Goal: Task Accomplishment & Management: Manage account settings

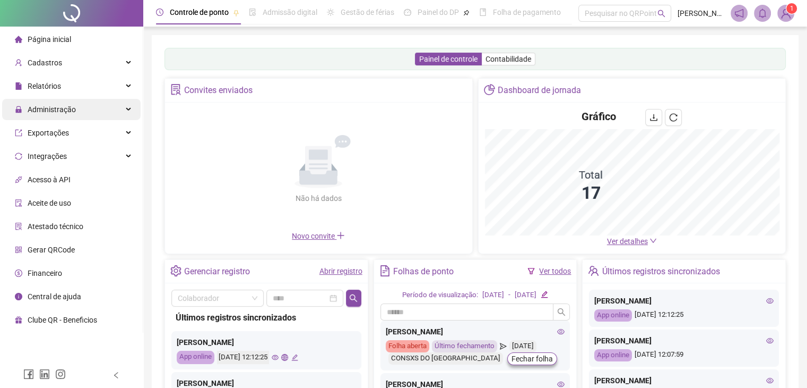
click at [82, 106] on div "Administração" at bounding box center [71, 109] width 139 height 21
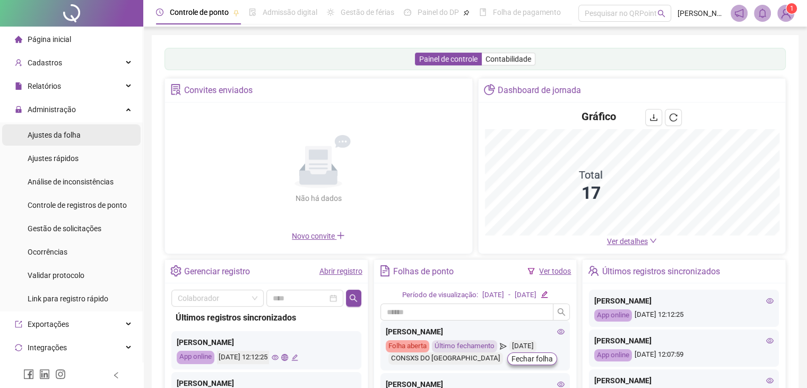
click at [79, 140] on div "Ajustes da folha" at bounding box center [54, 134] width 53 height 21
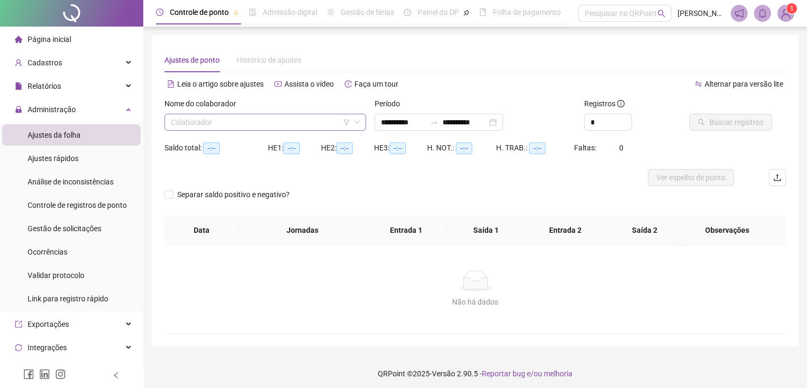
type input "**********"
click at [272, 119] on input "search" at bounding box center [260, 122] width 179 height 16
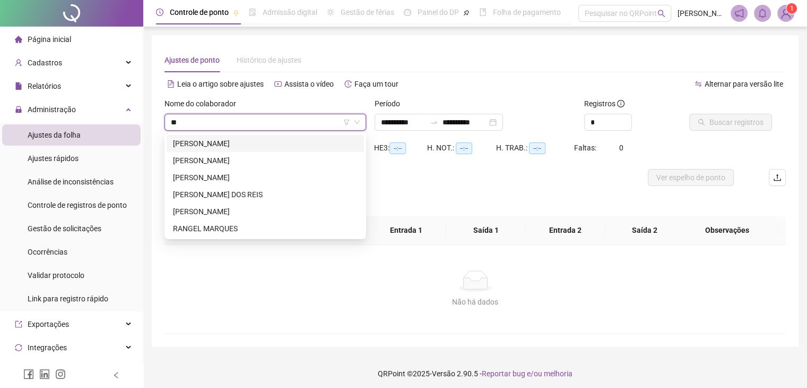
type input "***"
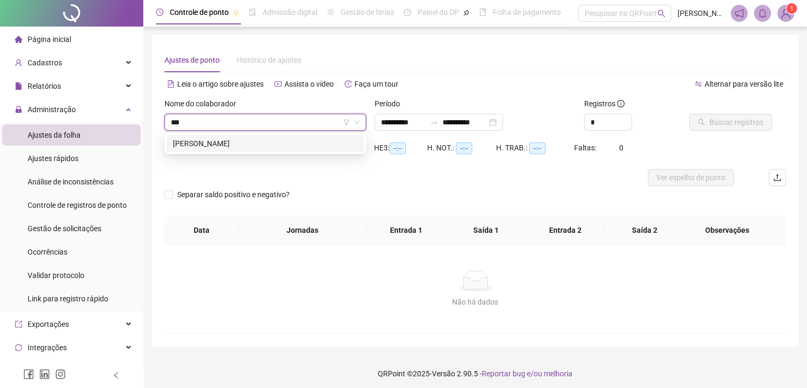
click at [199, 139] on div "[PERSON_NAME]" at bounding box center [265, 143] width 185 height 12
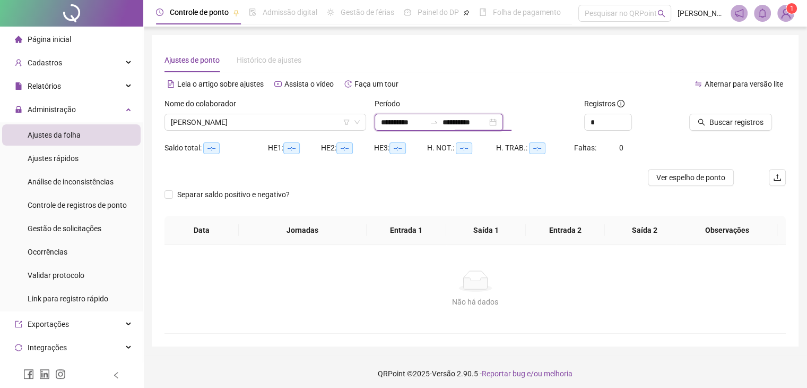
click at [484, 121] on input "**********" at bounding box center [465, 122] width 45 height 12
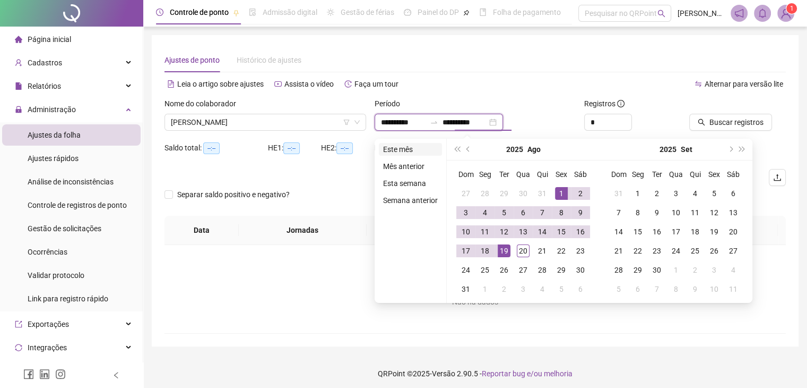
type input "**********"
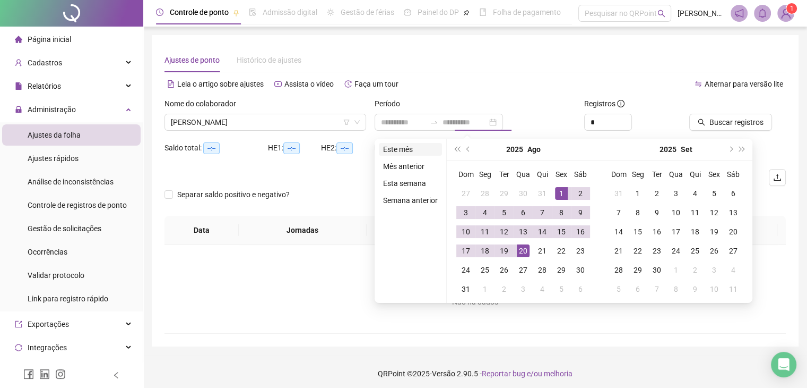
click at [415, 143] on li "Este mês" at bounding box center [410, 149] width 63 height 13
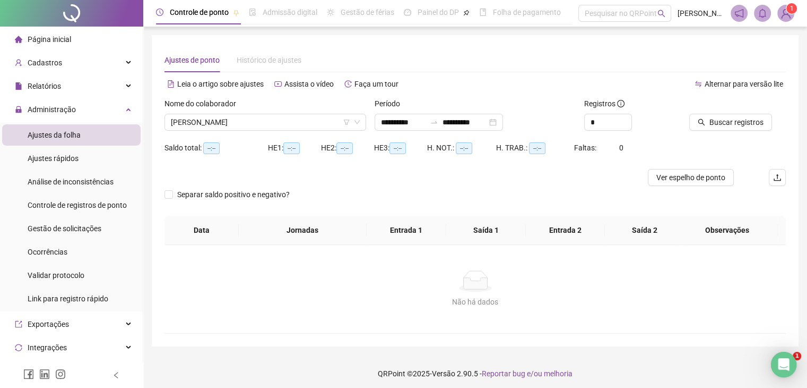
click at [741, 134] on div "Buscar registros" at bounding box center [737, 118] width 105 height 41
click at [741, 127] on span "Buscar registros" at bounding box center [737, 122] width 54 height 12
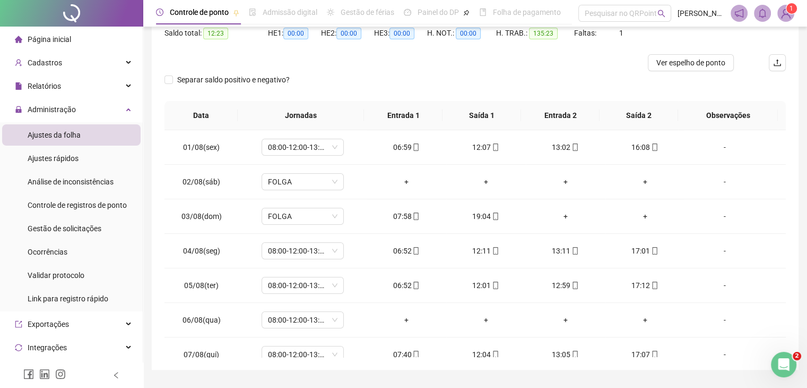
scroll to position [142, 0]
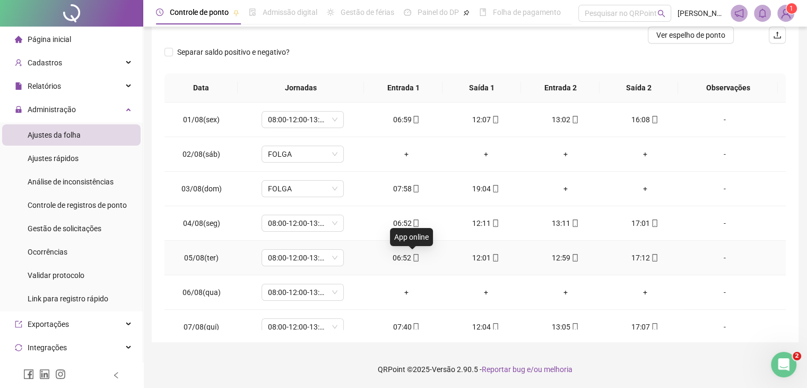
click at [412, 255] on icon "mobile" at bounding box center [415, 257] width 7 height 7
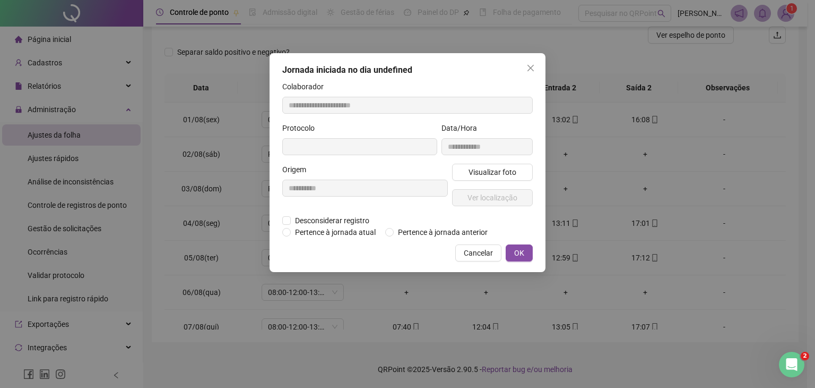
type input "**********"
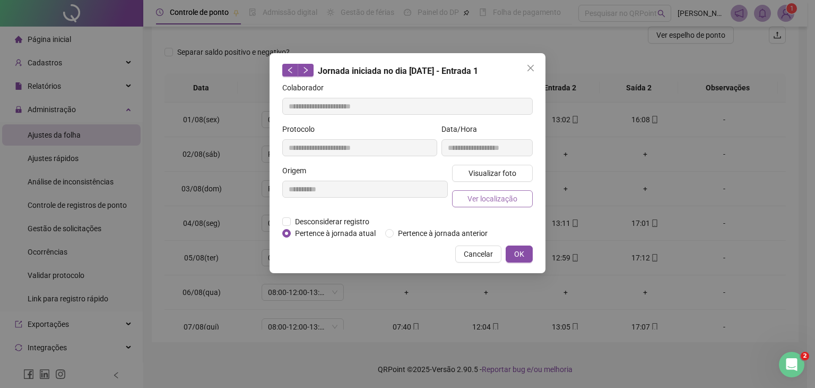
click at [487, 194] on span "Ver localização" at bounding box center [493, 199] width 50 height 12
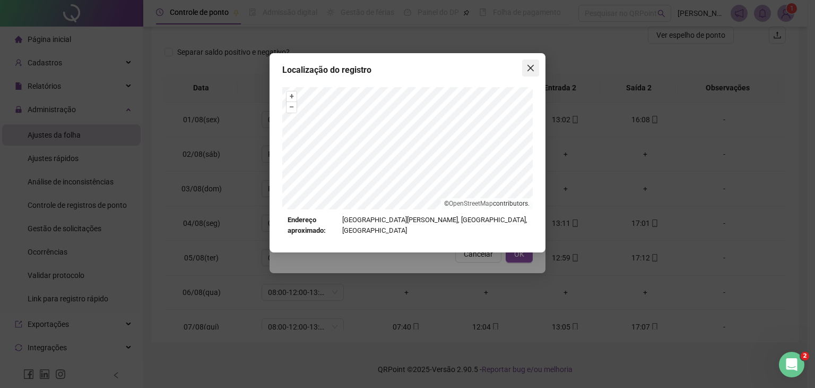
click at [528, 73] on button "Close" at bounding box center [530, 67] width 17 height 17
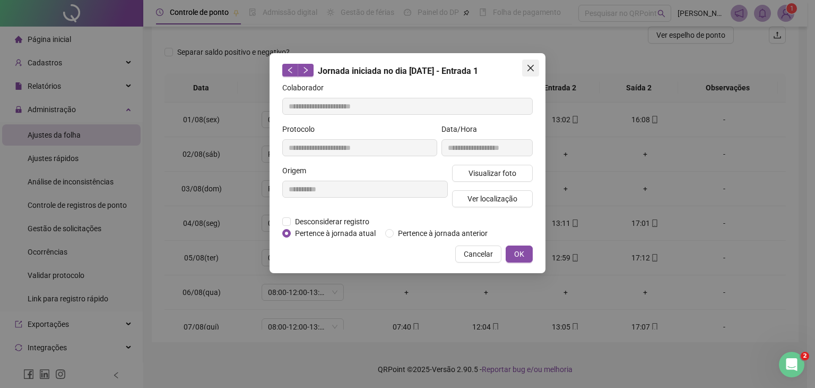
click at [537, 69] on span "Close" at bounding box center [530, 68] width 17 height 8
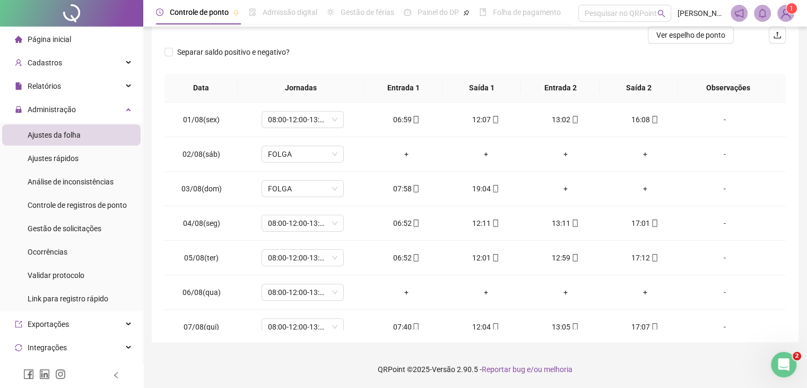
scroll to position [0, 0]
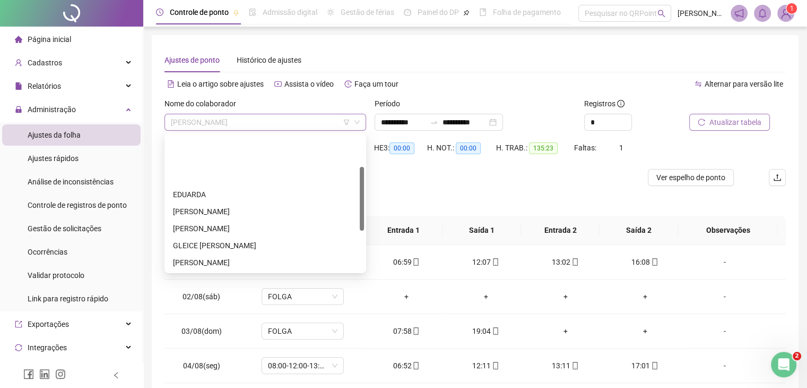
click at [261, 127] on span "[PERSON_NAME]" at bounding box center [265, 122] width 189 height 16
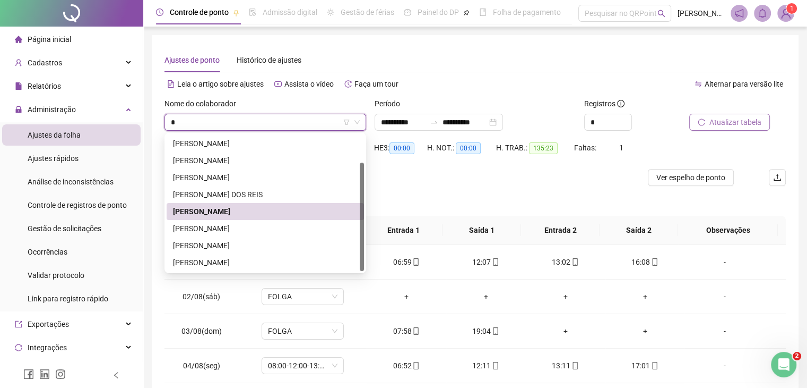
scroll to position [34, 0]
click at [260, 127] on input "*" at bounding box center [260, 122] width 179 height 16
type input "**"
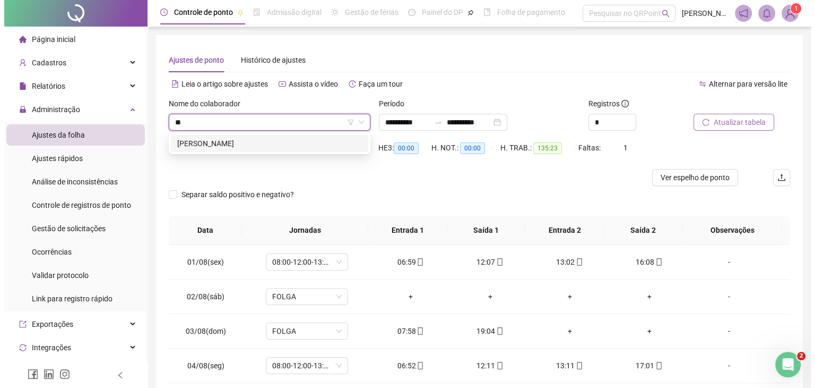
scroll to position [0, 0]
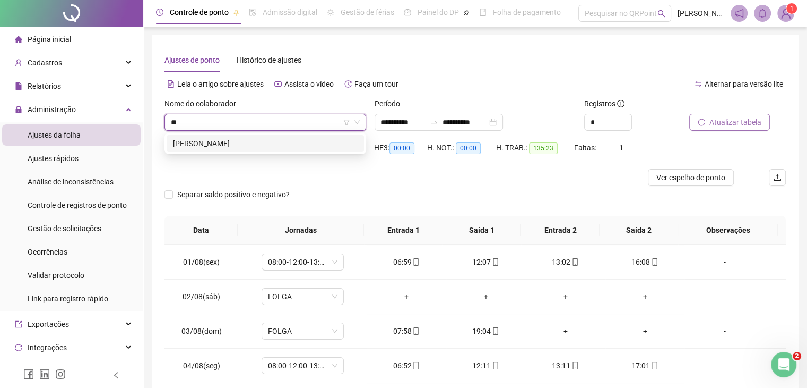
click at [258, 139] on div "[PERSON_NAME]" at bounding box center [265, 143] width 185 height 12
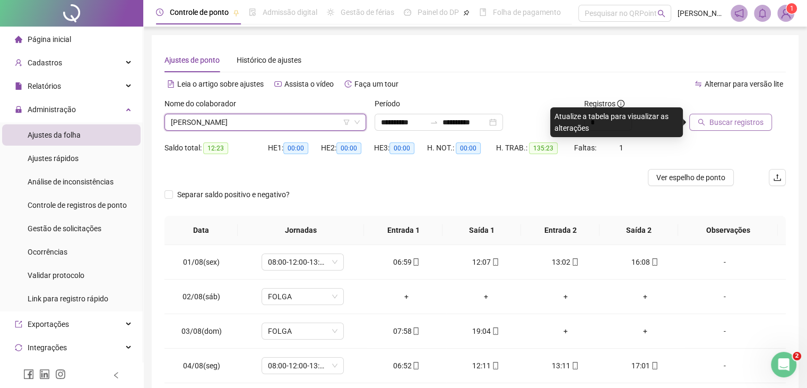
click at [758, 119] on span "Buscar registros" at bounding box center [737, 122] width 54 height 12
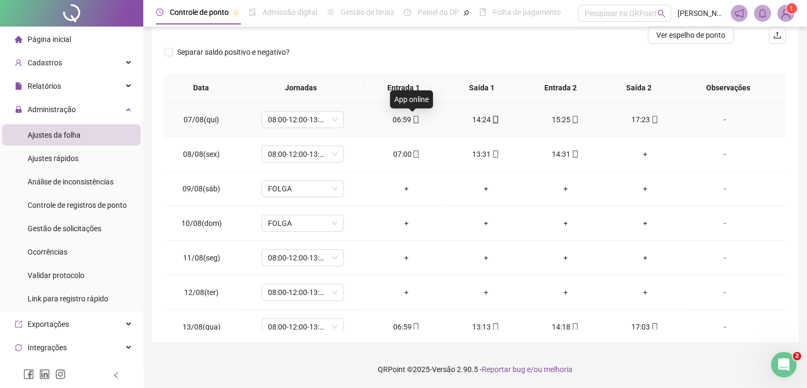
click at [414, 119] on icon "mobile" at bounding box center [415, 119] width 7 height 7
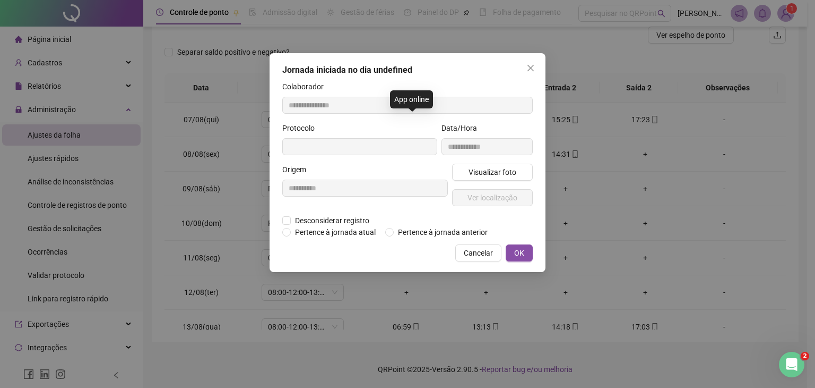
type input "**********"
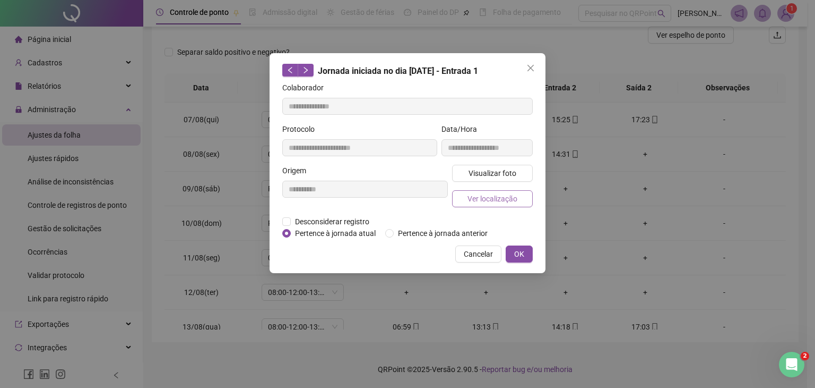
click at [485, 197] on span "Ver localização" at bounding box center [493, 199] width 50 height 12
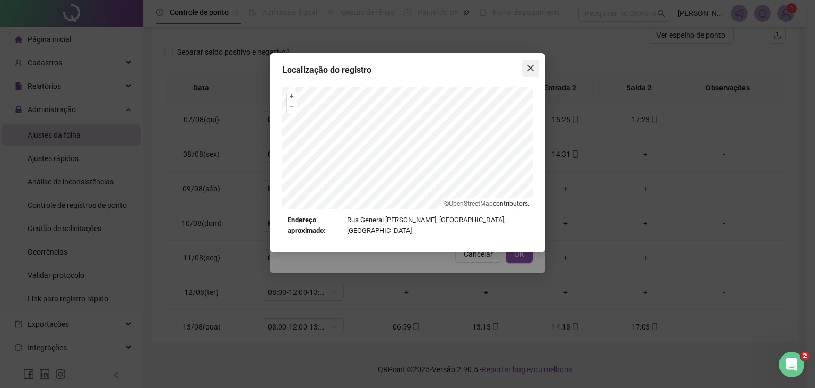
click at [535, 65] on span "Close" at bounding box center [530, 68] width 17 height 8
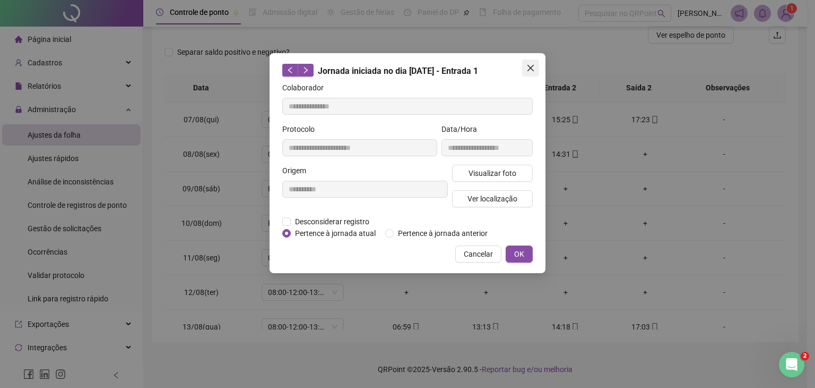
click at [529, 74] on button "Close" at bounding box center [530, 67] width 17 height 17
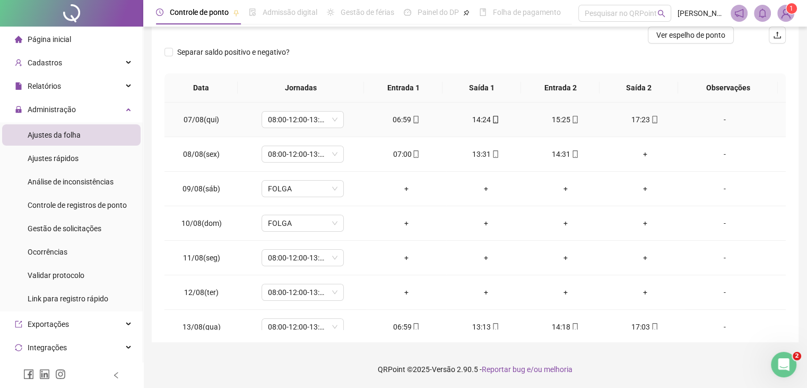
click at [652, 121] on icon "mobile" at bounding box center [654, 119] width 5 height 7
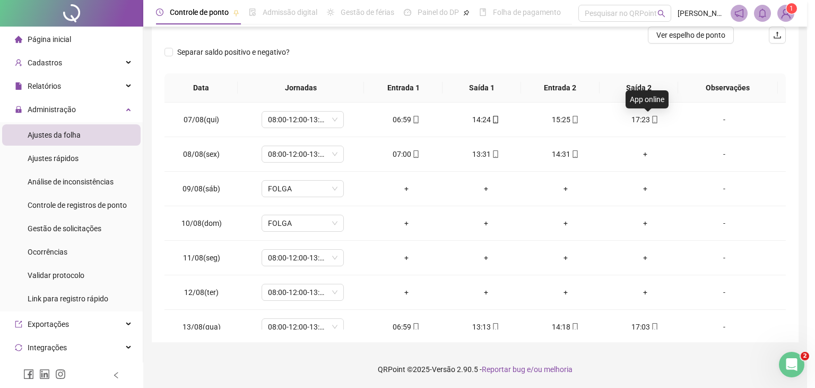
type input "**********"
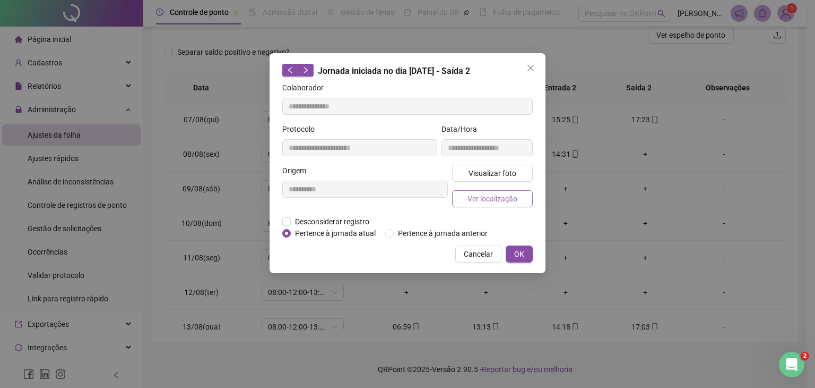
click at [514, 200] on span "Ver localização" at bounding box center [493, 199] width 50 height 12
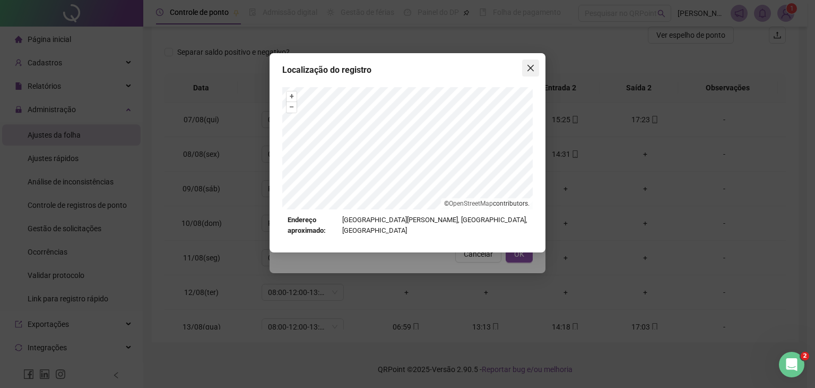
click at [531, 70] on icon "close" at bounding box center [531, 68] width 8 height 8
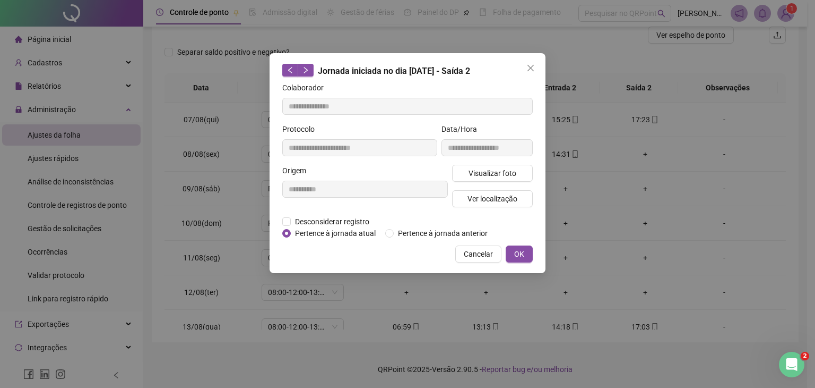
click at [531, 70] on icon "close" at bounding box center [531, 68] width 8 height 8
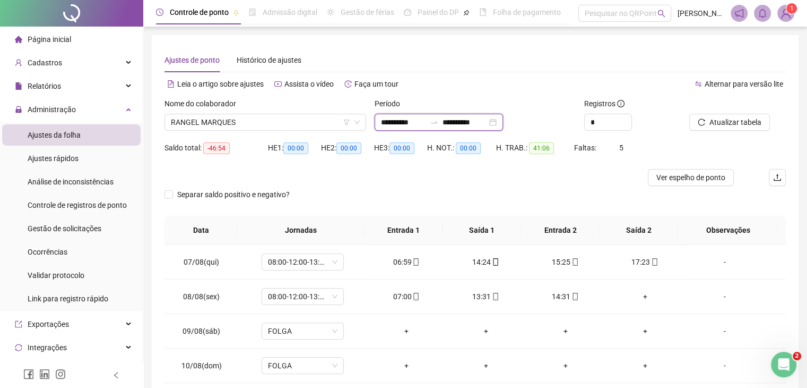
click at [402, 118] on input "**********" at bounding box center [403, 122] width 45 height 12
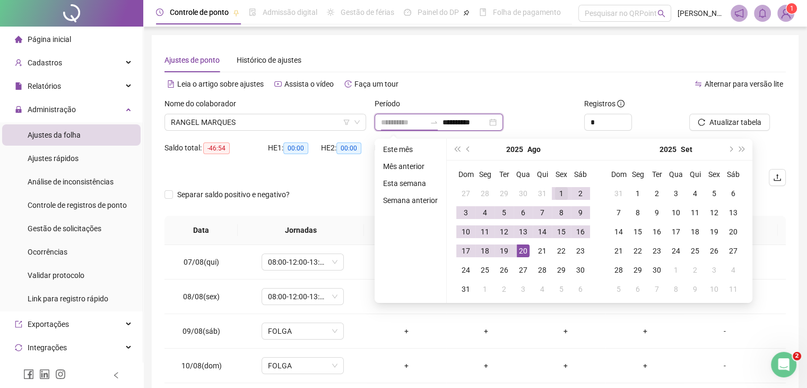
type input "**********"
click at [562, 192] on div "1" at bounding box center [561, 193] width 13 height 13
type input "**********"
click at [527, 250] on div "20" at bounding box center [523, 250] width 13 height 13
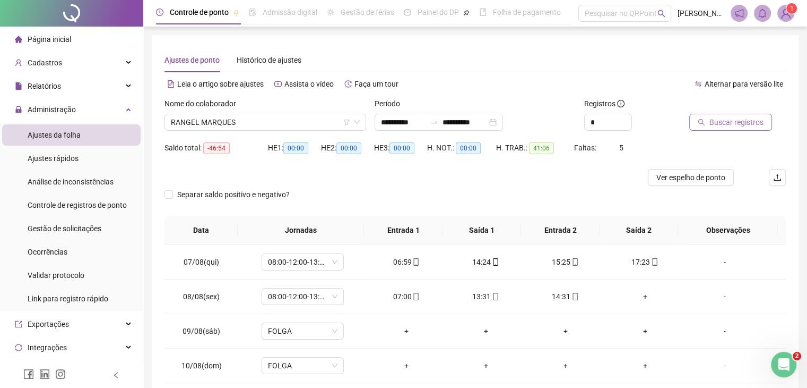
click at [734, 128] on button "Buscar registros" at bounding box center [731, 122] width 83 height 17
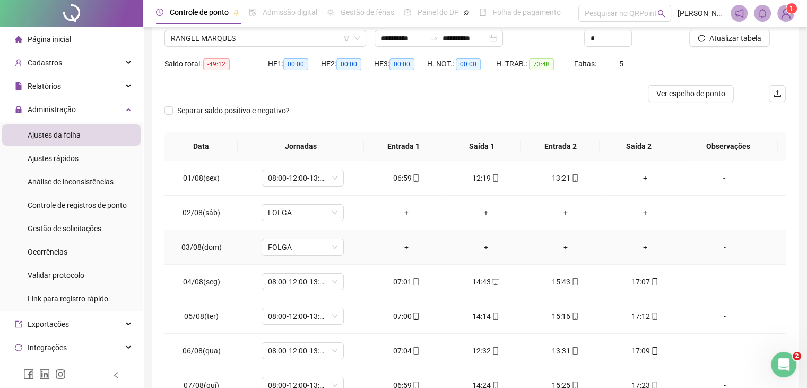
scroll to position [142, 0]
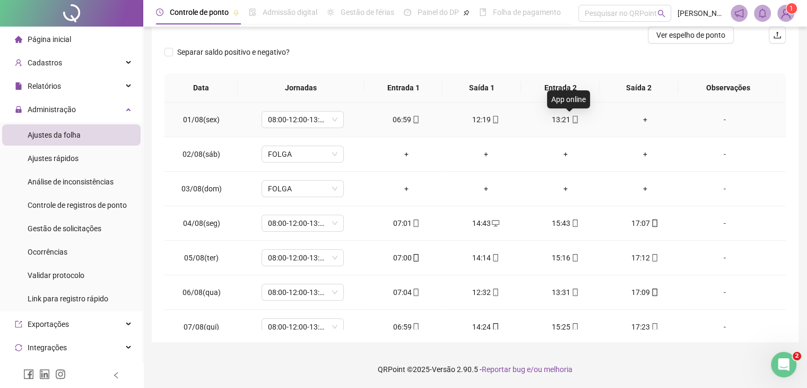
click at [573, 123] on icon "mobile" at bounding box center [575, 119] width 5 height 7
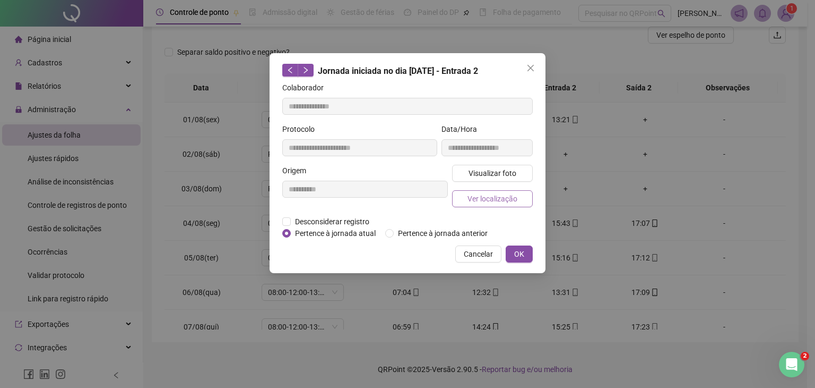
click at [501, 200] on span "Ver localização" at bounding box center [493, 199] width 50 height 12
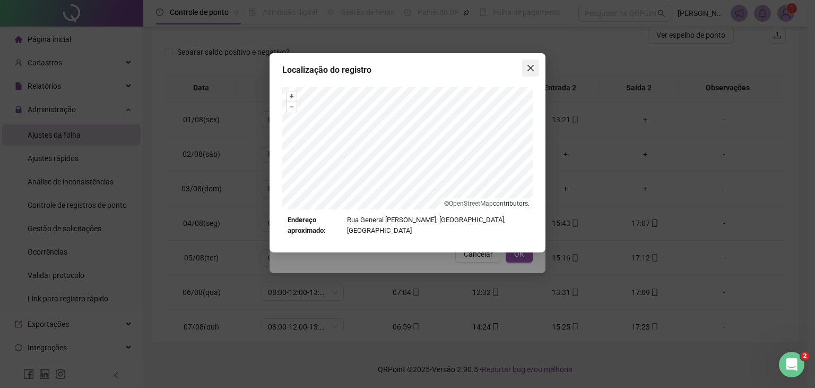
click at [534, 72] on icon "close" at bounding box center [531, 68] width 8 height 8
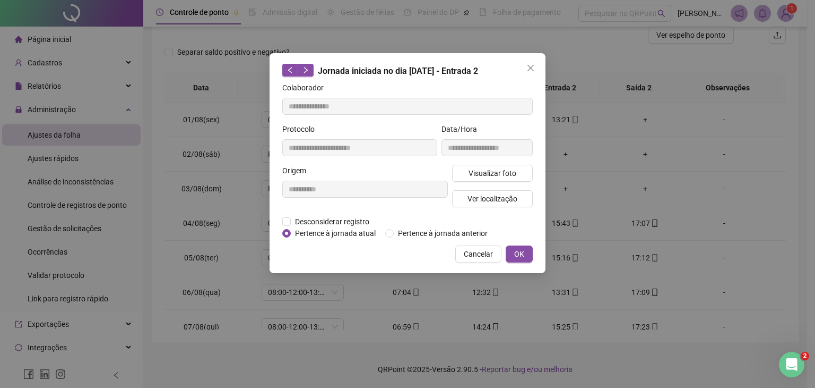
drag, startPoint x: 534, startPoint y: 72, endPoint x: 518, endPoint y: 73, distance: 16.5
click at [534, 72] on icon "close" at bounding box center [531, 68] width 8 height 8
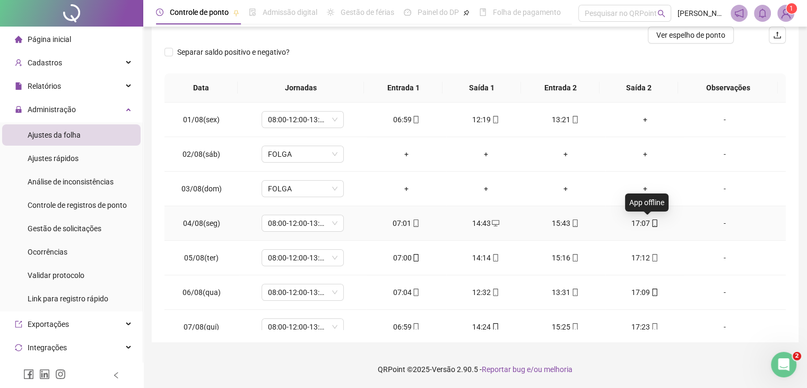
click at [651, 226] on icon "mobile" at bounding box center [654, 222] width 7 height 7
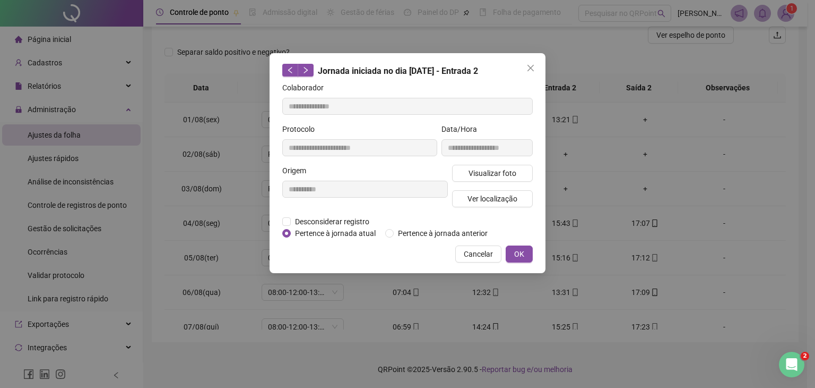
type input "**********"
click at [505, 203] on span "Ver localização" at bounding box center [493, 199] width 50 height 12
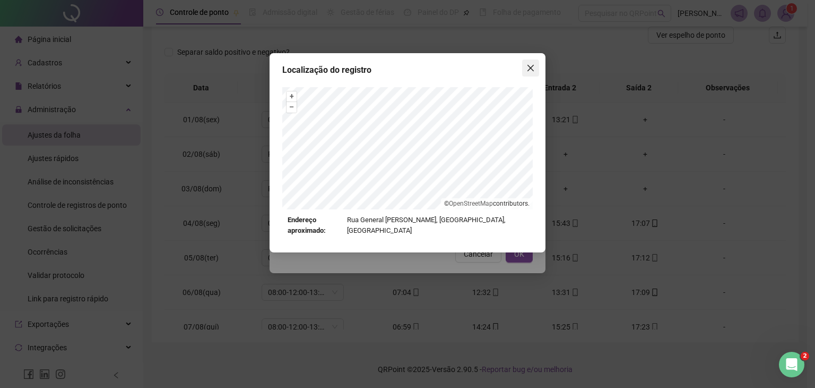
click at [529, 69] on icon "close" at bounding box center [531, 68] width 8 height 8
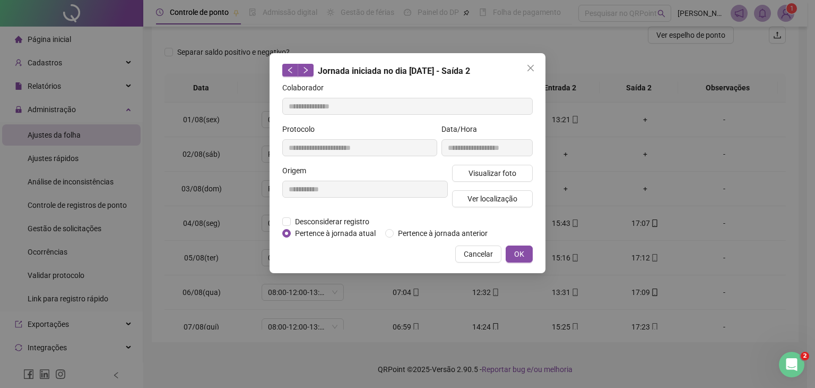
click at [529, 69] on icon "close" at bounding box center [531, 68] width 8 height 8
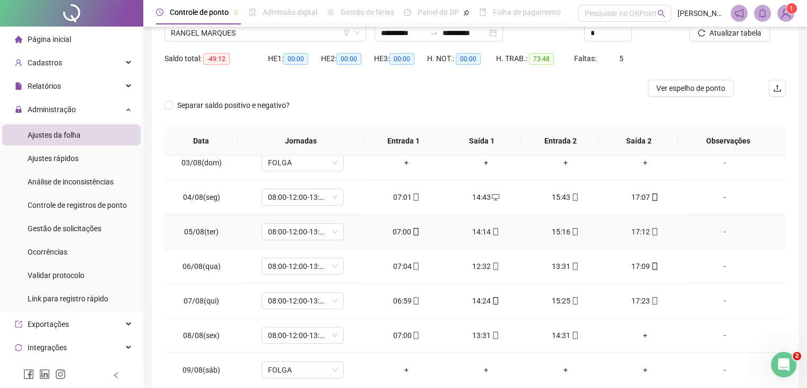
scroll to position [106, 0]
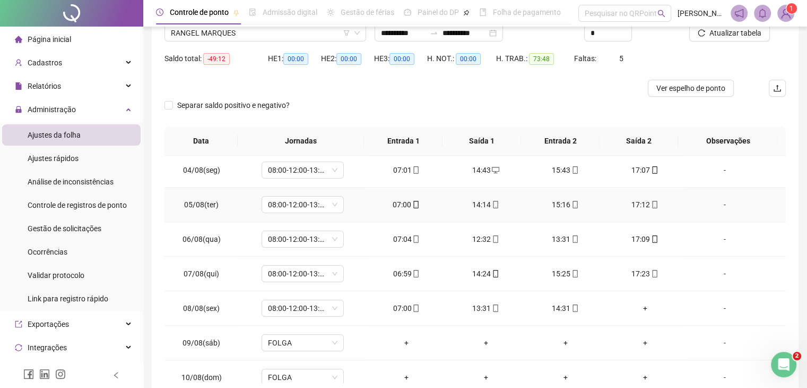
click at [643, 207] on div "17:12" at bounding box center [645, 205] width 63 height 12
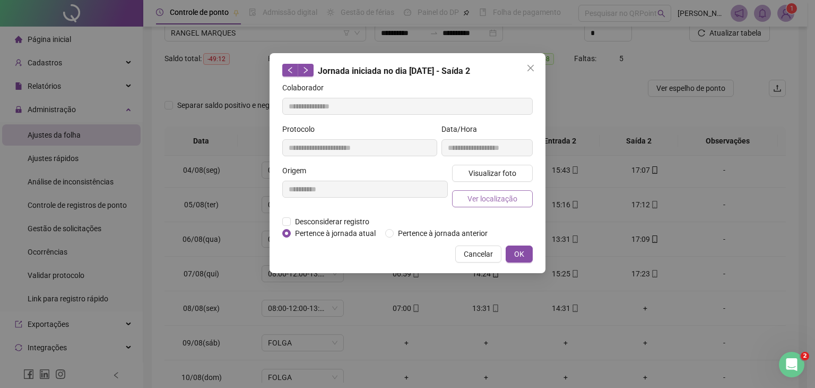
click at [517, 195] on button "Ver localização" at bounding box center [492, 198] width 81 height 17
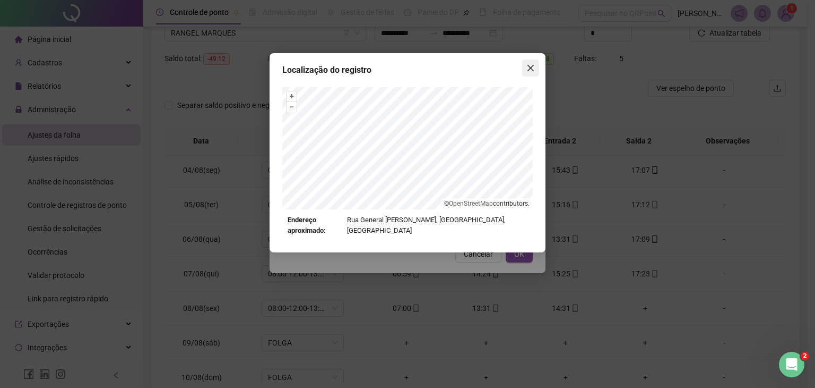
click at [524, 69] on span "Close" at bounding box center [530, 68] width 17 height 8
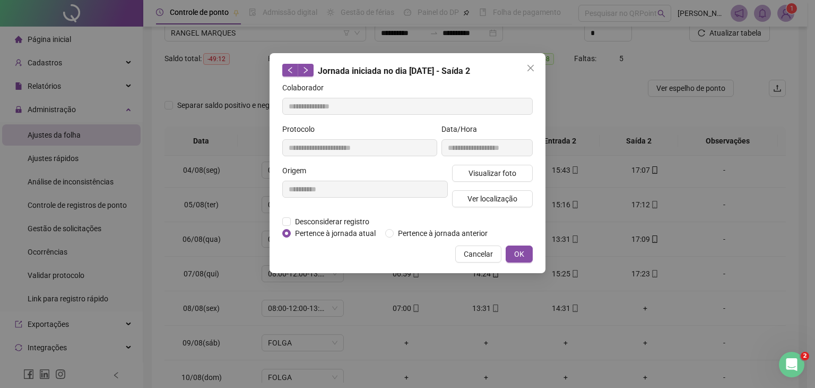
click at [528, 68] on icon "close" at bounding box center [531, 68] width 8 height 8
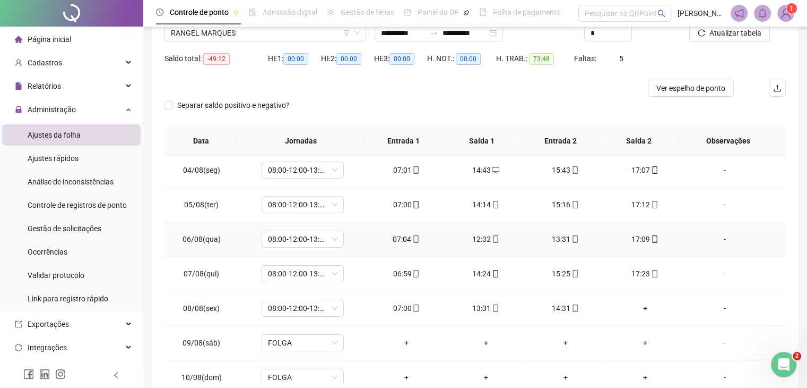
click at [650, 243] on span at bounding box center [654, 239] width 8 height 8
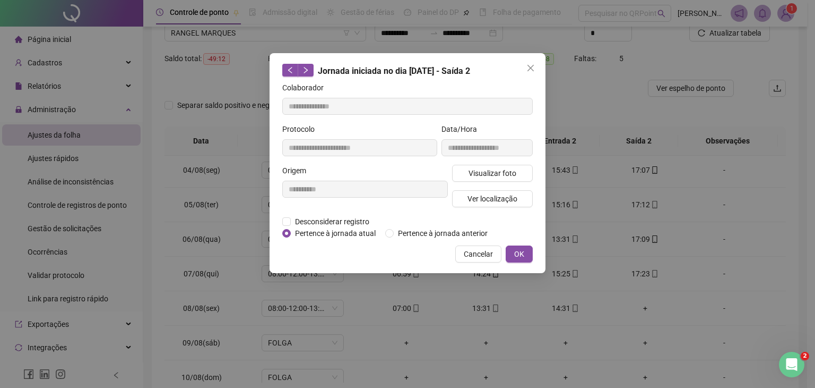
type input "**********"
click at [487, 188] on div "Visualizar foto Ver localização" at bounding box center [492, 190] width 85 height 51
click at [492, 193] on span "Ver localização" at bounding box center [493, 199] width 50 height 12
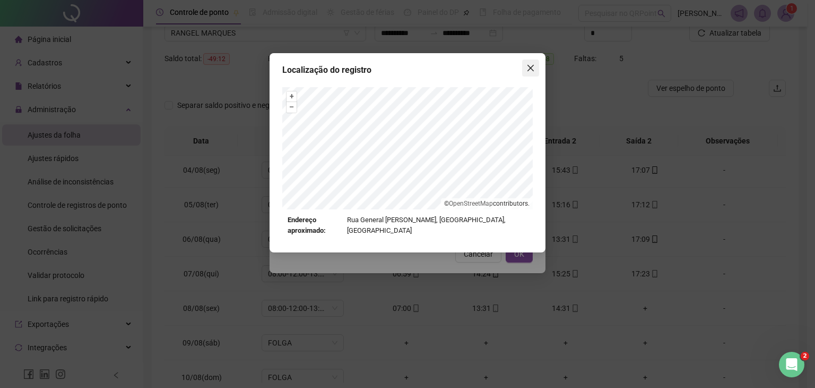
click at [526, 71] on span "Close" at bounding box center [530, 68] width 17 height 8
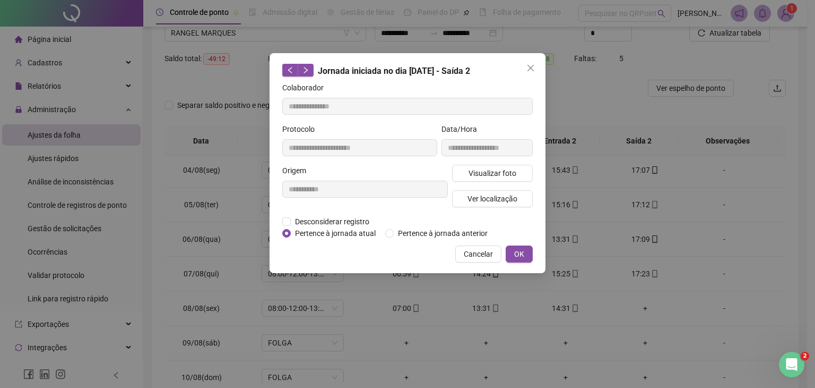
click at [527, 71] on icon "close" at bounding box center [531, 68] width 8 height 8
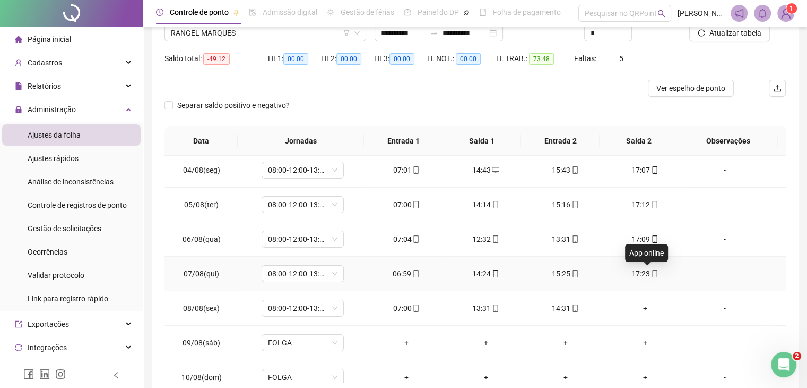
click at [651, 273] on icon "mobile" at bounding box center [654, 273] width 7 height 7
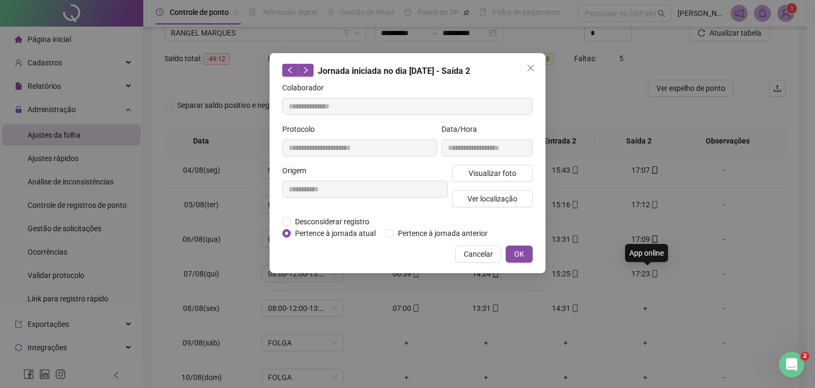
type input "**********"
click at [520, 204] on button "Ver localização" at bounding box center [492, 198] width 81 height 17
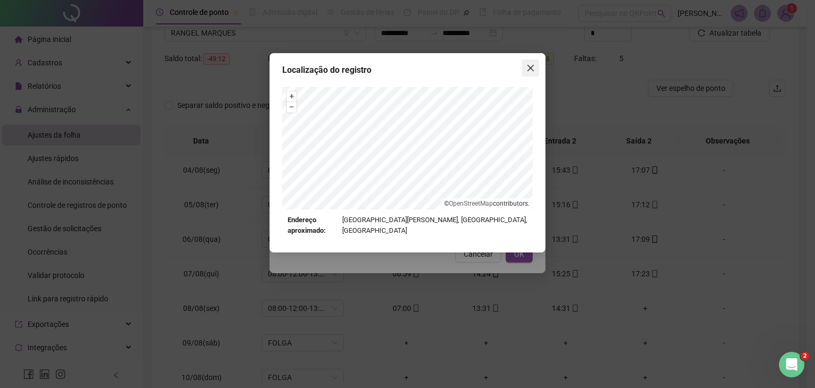
click at [532, 72] on icon "close" at bounding box center [531, 68] width 8 height 8
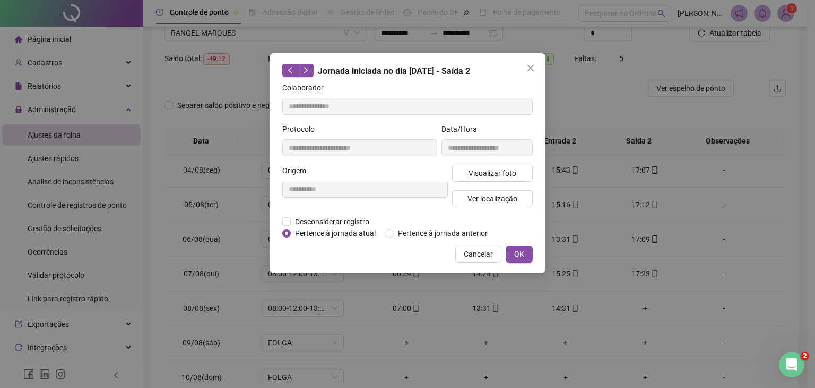
click at [532, 72] on icon "close" at bounding box center [531, 68] width 8 height 8
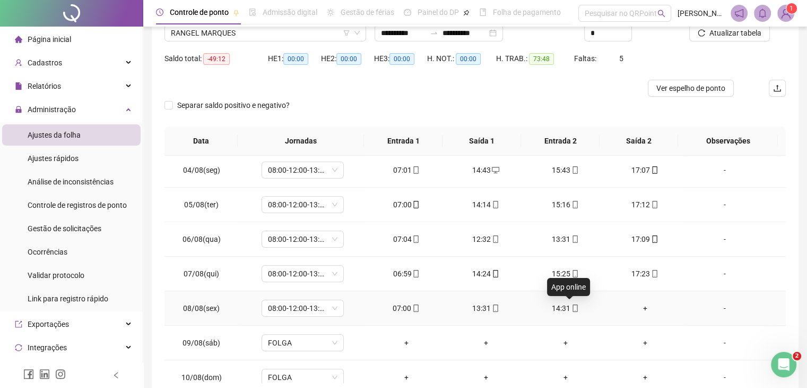
click at [572, 308] on icon "mobile" at bounding box center [575, 307] width 7 height 7
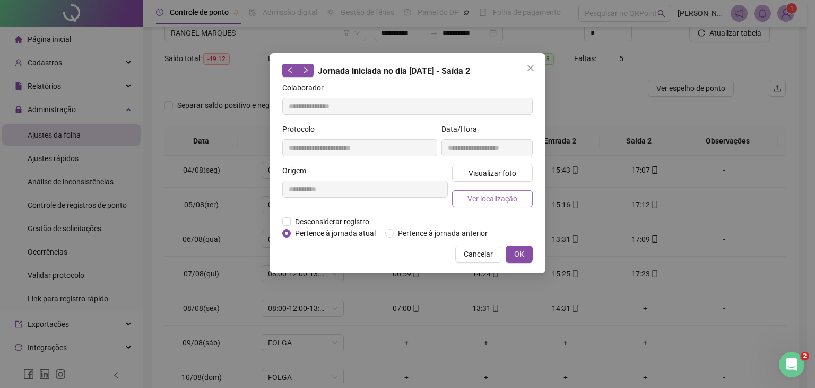
click at [502, 205] on button "Ver localização" at bounding box center [492, 198] width 81 height 17
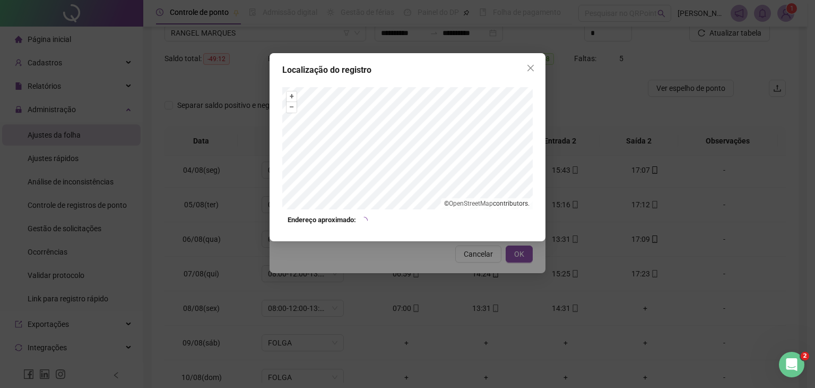
type input "**********"
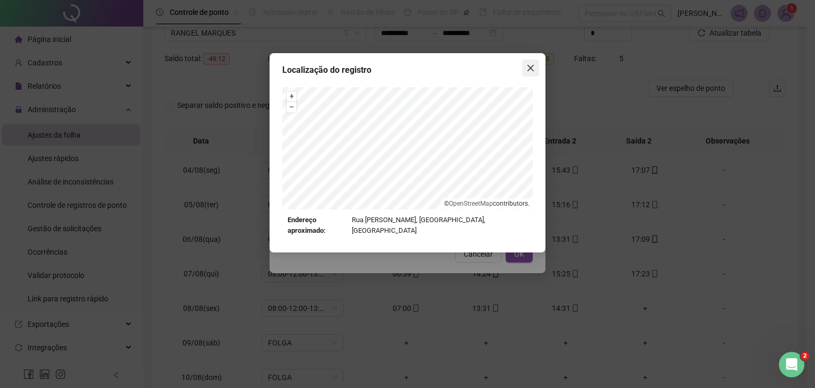
click at [535, 64] on icon "close" at bounding box center [531, 68] width 8 height 8
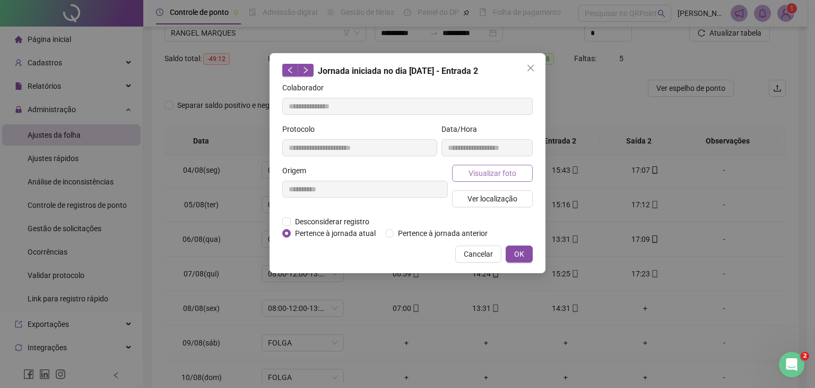
click at [484, 178] on span "Visualizar foto" at bounding box center [493, 173] width 48 height 12
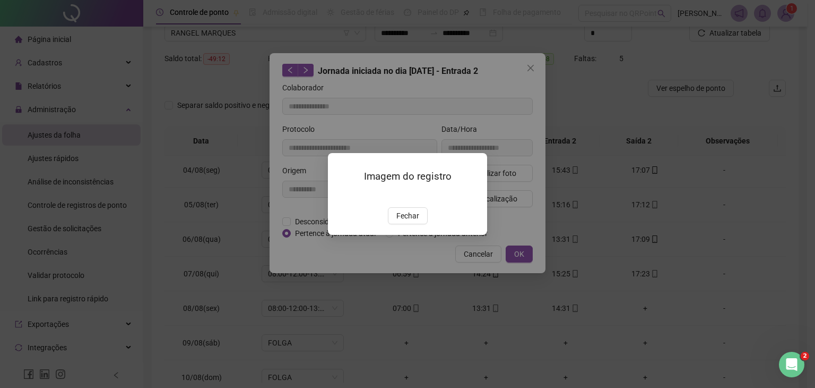
drag, startPoint x: 412, startPoint y: 276, endPoint x: 482, endPoint y: 149, distance: 145.4
click at [414, 221] on span "Fechar" at bounding box center [408, 216] width 23 height 12
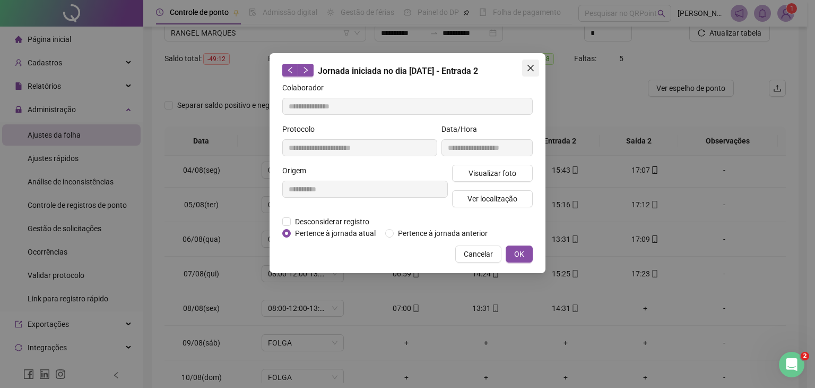
click at [528, 72] on icon "close" at bounding box center [531, 68] width 8 height 8
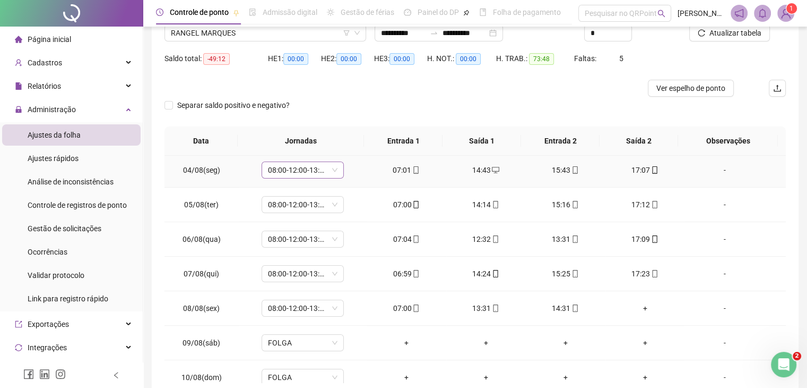
scroll to position [0, 0]
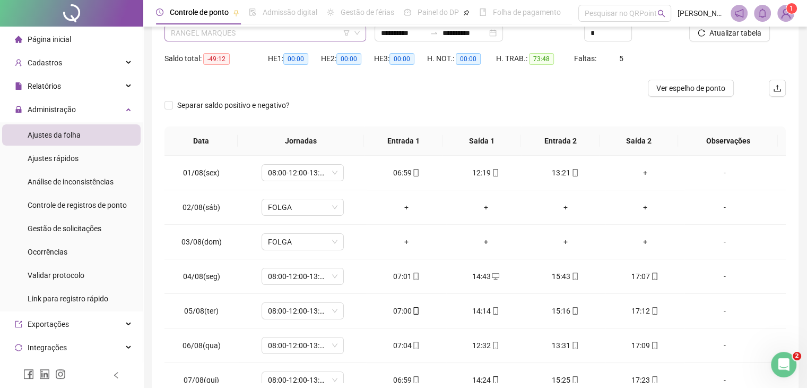
click at [309, 41] on div "RANGEL MARQUES" at bounding box center [266, 32] width 202 height 17
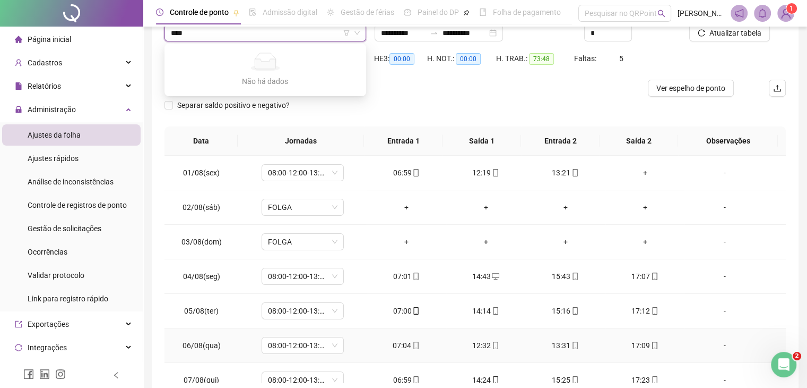
type input "***"
click at [573, 348] on icon "mobile" at bounding box center [575, 344] width 5 height 7
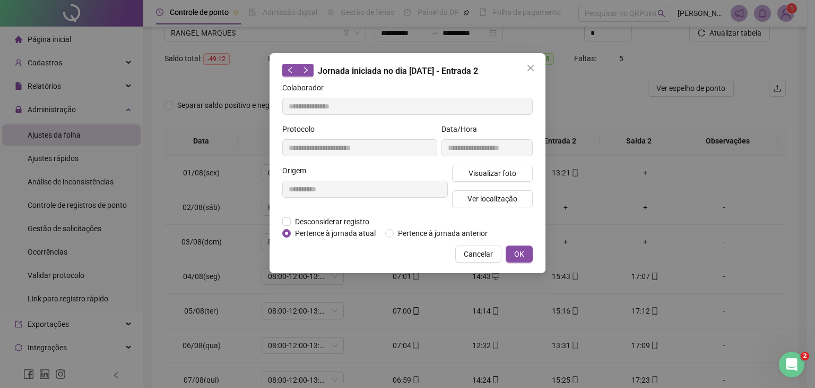
click at [504, 208] on div "Visualizar foto Ver localização" at bounding box center [492, 190] width 85 height 51
click at [505, 202] on span "Ver localização" at bounding box center [493, 199] width 50 height 12
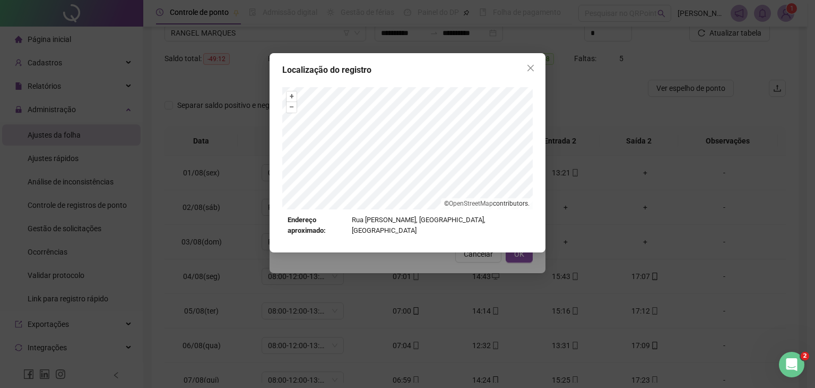
click at [524, 76] on div "Localização do registro + – ⇧ › © OpenStreetMap contributors. Endereço aproxima…" at bounding box center [408, 152] width 276 height 199
click at [525, 73] on button "Close" at bounding box center [530, 67] width 17 height 17
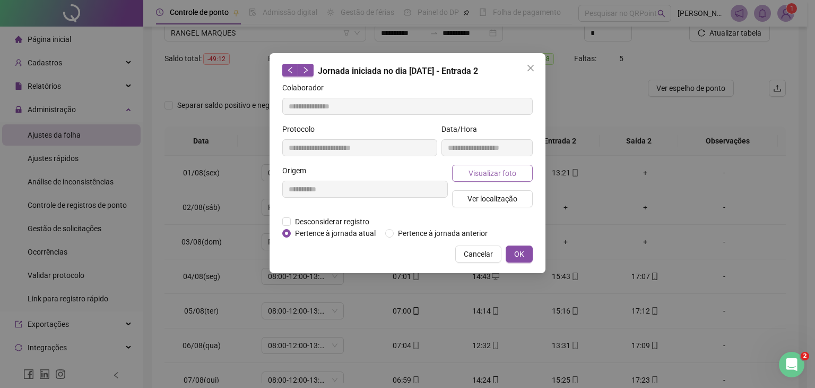
click at [459, 175] on button "Visualizar foto" at bounding box center [492, 173] width 81 height 17
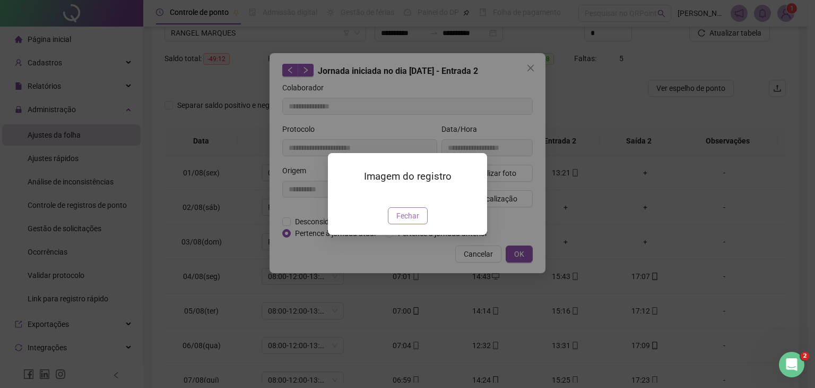
click at [414, 213] on span "Fechar" at bounding box center [408, 216] width 23 height 12
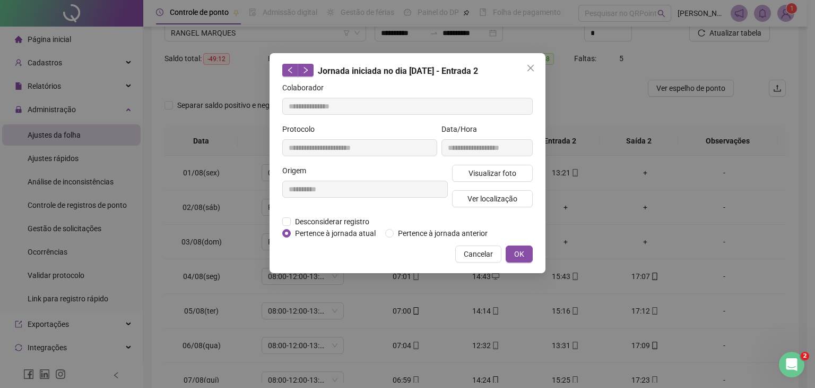
click at [471, 176] on span "Visualizar foto" at bounding box center [493, 173] width 48 height 12
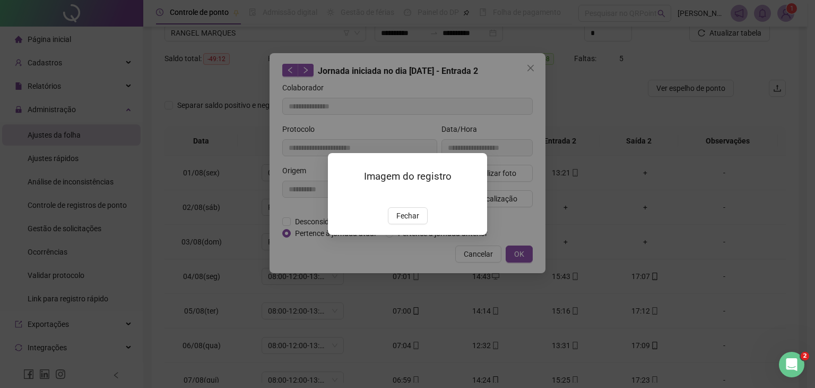
drag, startPoint x: 424, startPoint y: 222, endPoint x: 418, endPoint y: 220, distance: 6.2
click at [420, 222] on button "Fechar" at bounding box center [408, 215] width 40 height 17
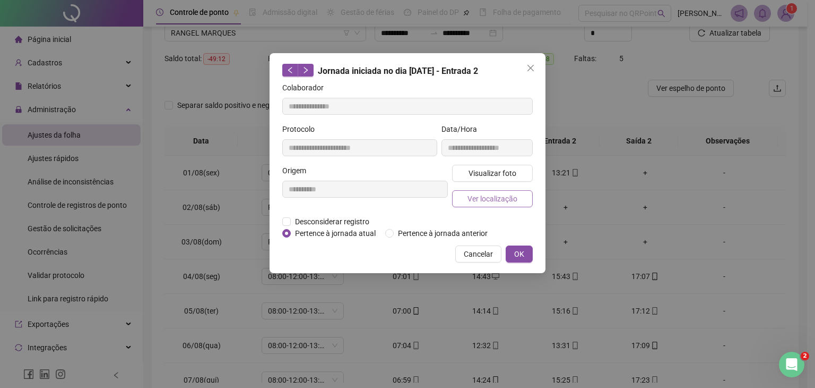
drag, startPoint x: 533, startPoint y: 72, endPoint x: 517, endPoint y: 190, distance: 118.9
click at [531, 79] on div "**********" at bounding box center [408, 163] width 276 height 220
type input "**********"
click at [527, 64] on icon "close" at bounding box center [531, 68] width 8 height 8
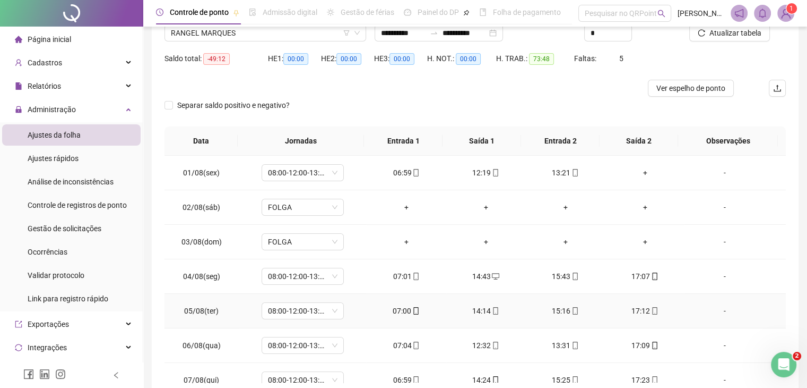
scroll to position [106, 0]
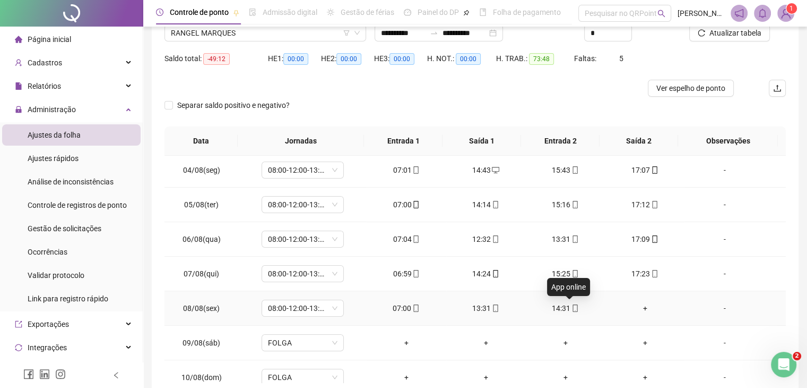
click at [572, 306] on icon "mobile" at bounding box center [575, 307] width 7 height 7
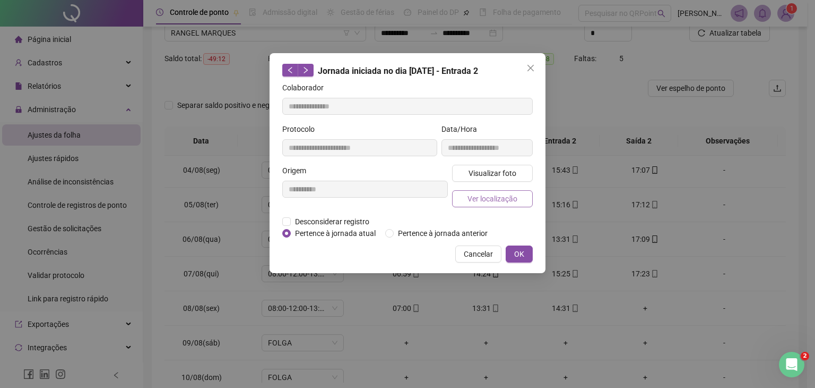
type input "**********"
click at [471, 175] on span "Visualizar foto" at bounding box center [493, 173] width 48 height 12
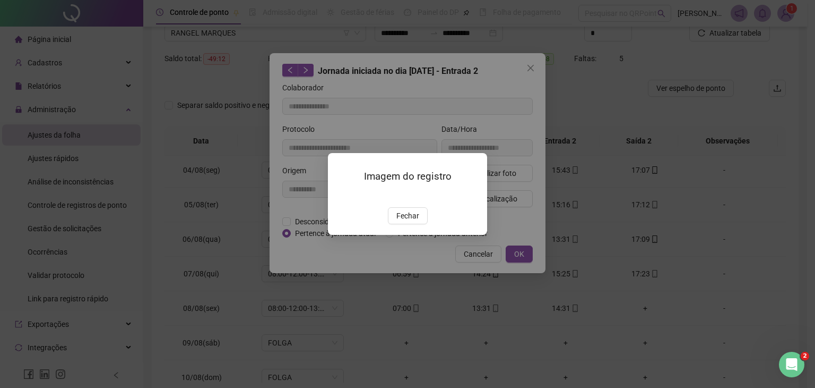
drag, startPoint x: 415, startPoint y: 274, endPoint x: 493, endPoint y: 168, distance: 131.3
click at [416, 221] on span "Fechar" at bounding box center [408, 216] width 23 height 12
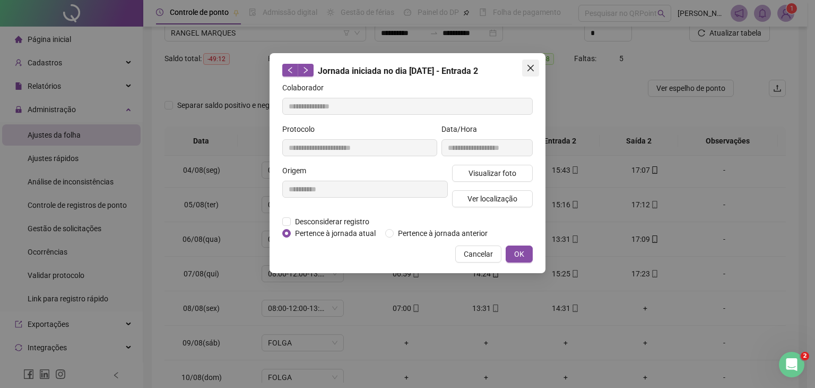
click at [531, 71] on icon "close" at bounding box center [531, 68] width 8 height 8
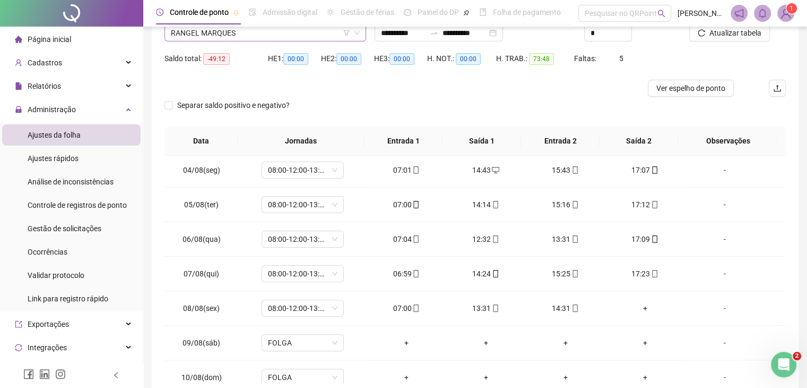
click at [322, 32] on span "RANGEL MARQUES" at bounding box center [265, 33] width 189 height 16
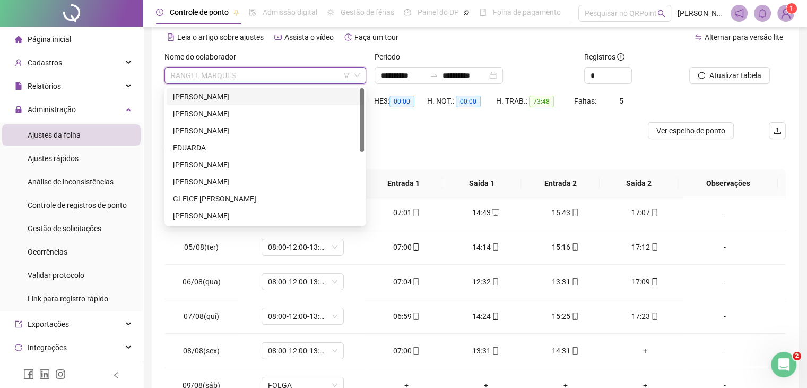
scroll to position [36, 0]
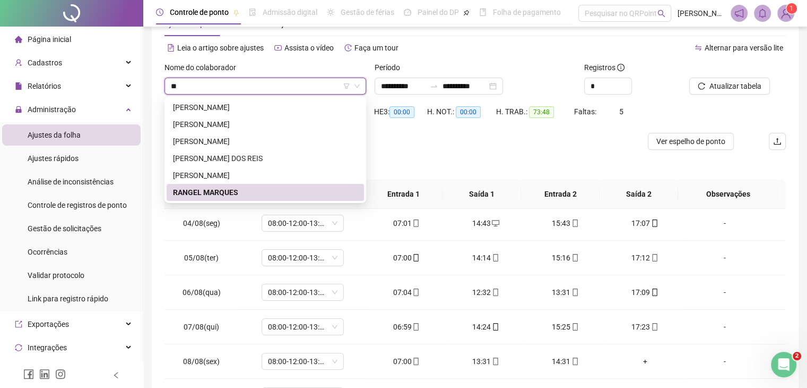
type input "***"
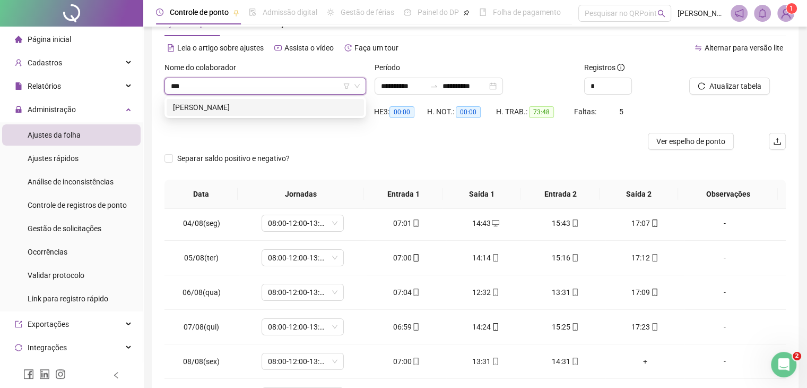
drag, startPoint x: 209, startPoint y: 106, endPoint x: 395, endPoint y: 105, distance: 185.8
click at [210, 106] on div "[PERSON_NAME]" at bounding box center [265, 107] width 185 height 12
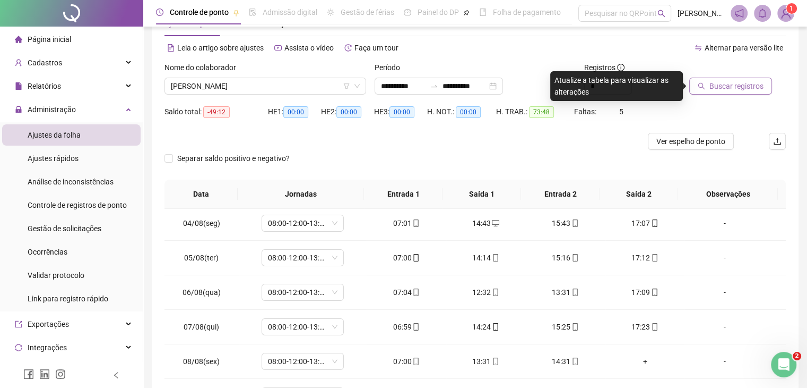
click at [718, 83] on span "Buscar registros" at bounding box center [737, 86] width 54 height 12
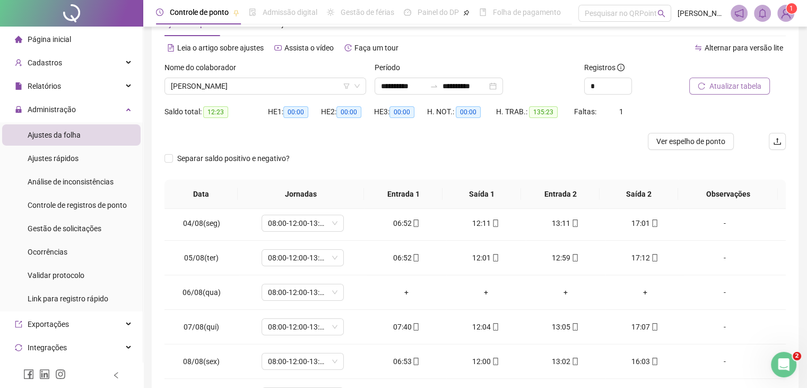
scroll to position [142, 0]
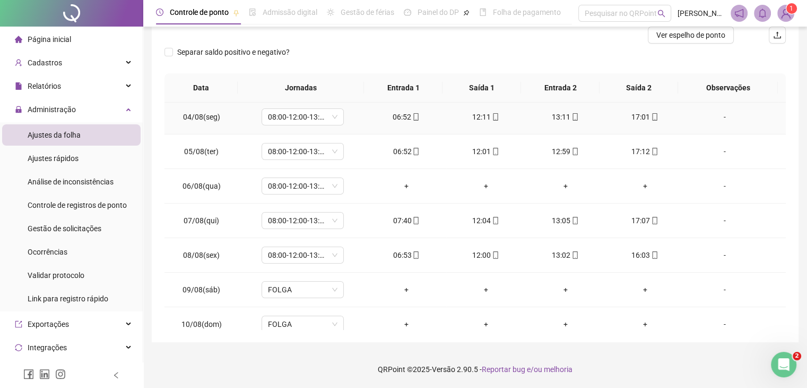
click at [652, 119] on icon "mobile" at bounding box center [654, 116] width 7 height 7
type input "**********"
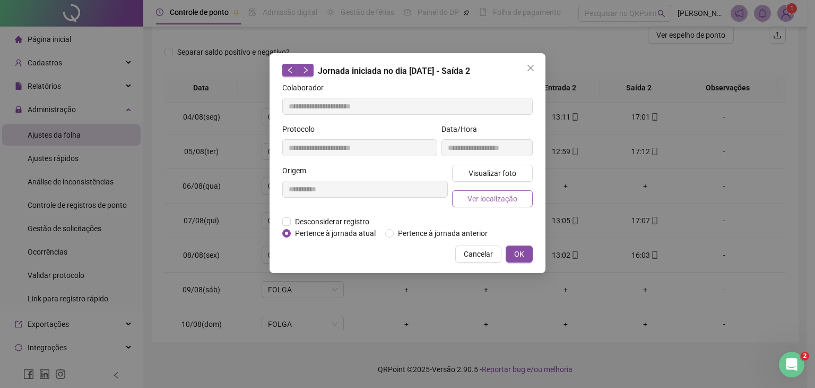
click at [527, 203] on button "Ver localização" at bounding box center [492, 198] width 81 height 17
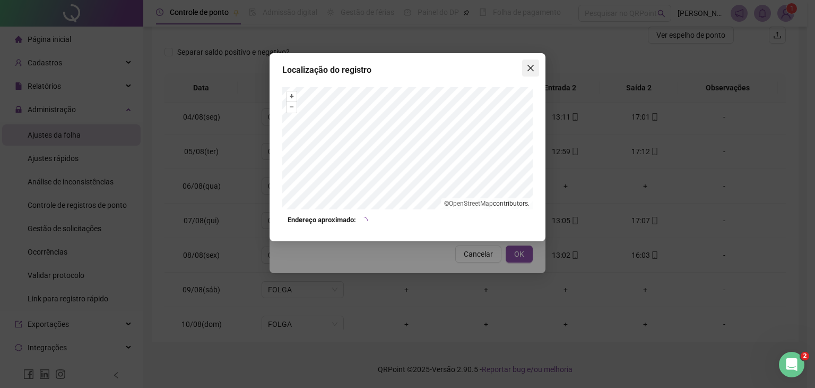
click at [530, 66] on icon "close" at bounding box center [531, 68] width 8 height 8
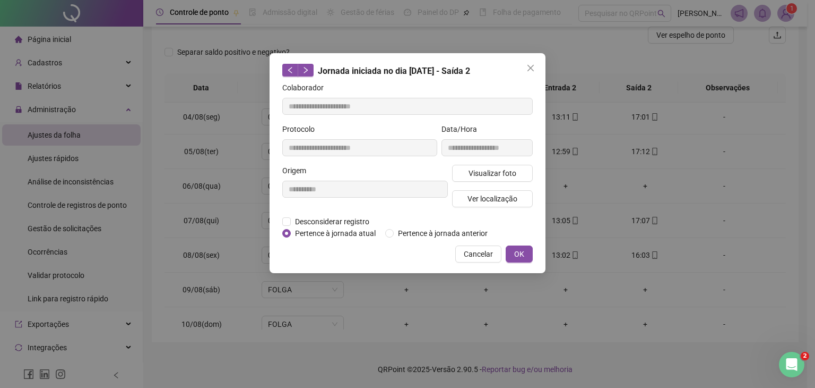
click at [530, 66] on icon "close" at bounding box center [531, 68] width 8 height 8
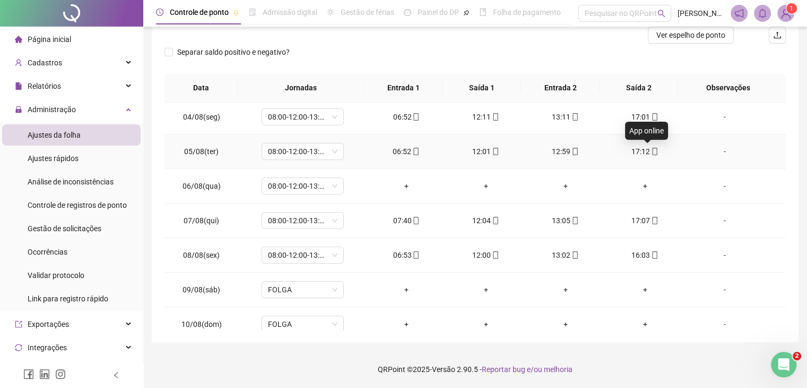
click at [651, 149] on icon "mobile" at bounding box center [654, 151] width 7 height 7
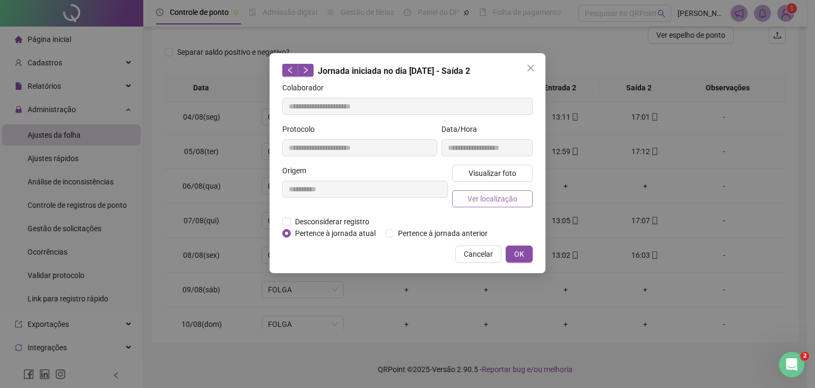
click at [498, 198] on span "Ver localização" at bounding box center [493, 199] width 50 height 12
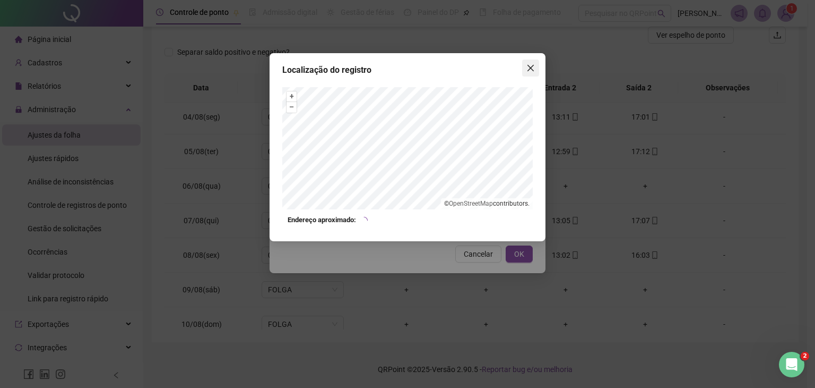
type input "**********"
click at [531, 68] on icon "close" at bounding box center [531, 68] width 6 height 6
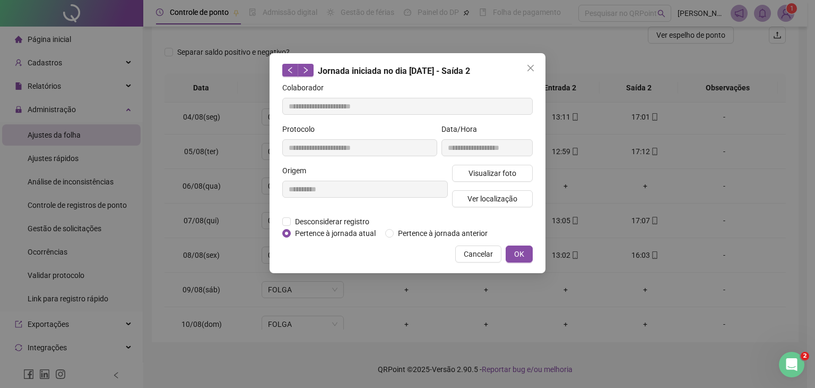
click at [531, 69] on icon "close" at bounding box center [531, 68] width 8 height 8
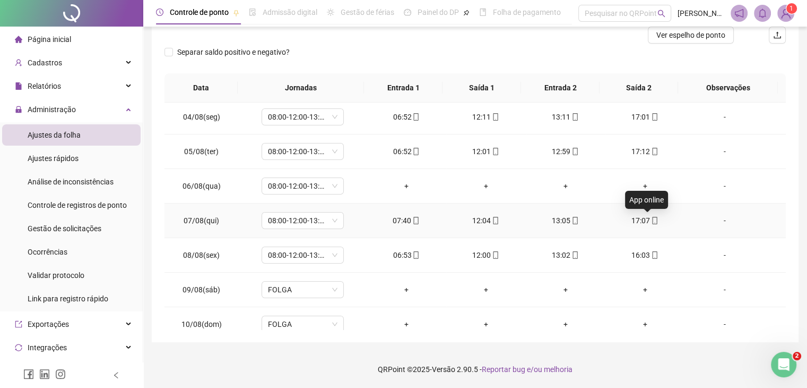
click at [651, 220] on icon "mobile" at bounding box center [654, 220] width 7 height 7
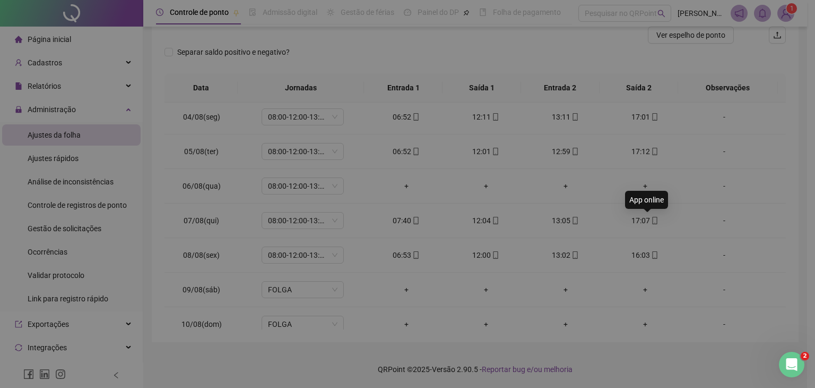
type input "**********"
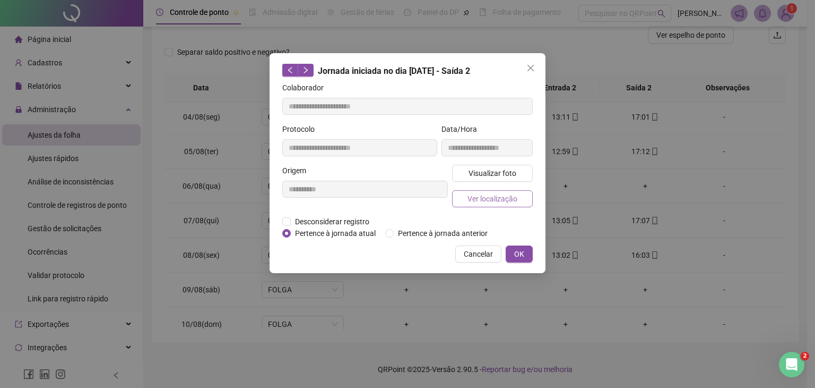
click at [512, 193] on span "Ver localização" at bounding box center [493, 199] width 50 height 12
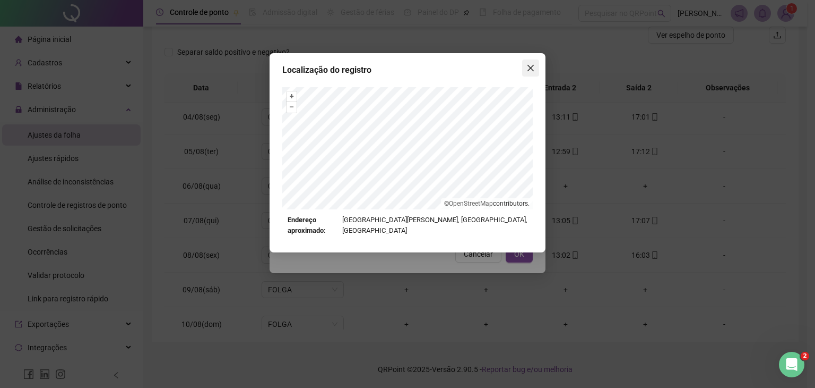
click at [527, 73] on button "Close" at bounding box center [530, 67] width 17 height 17
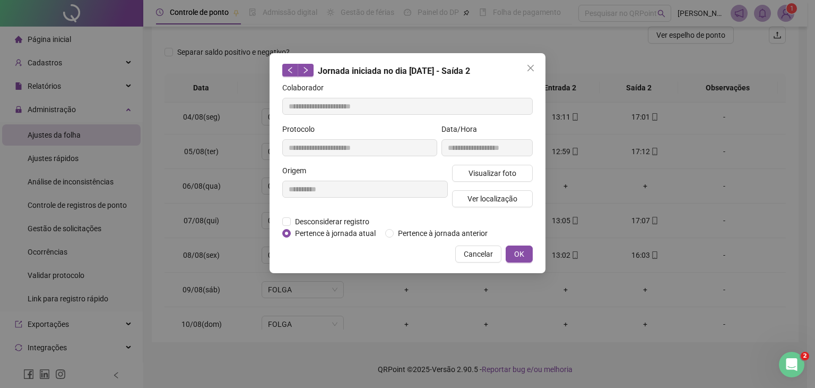
click at [527, 73] on body "**********" at bounding box center [403, 52] width 807 height 388
click at [527, 73] on button "Close" at bounding box center [530, 67] width 17 height 17
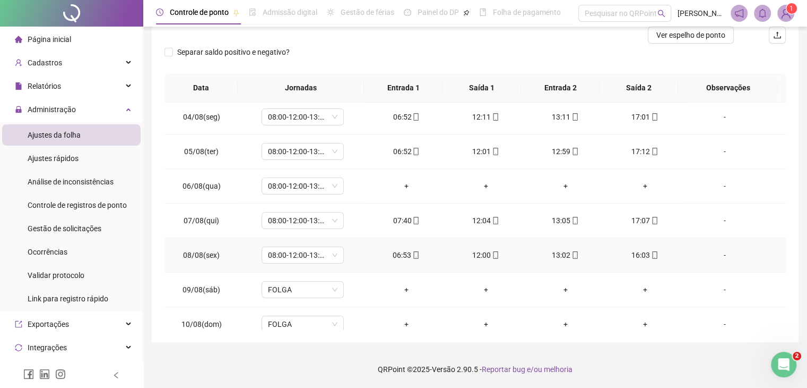
click at [651, 255] on icon "mobile" at bounding box center [654, 254] width 7 height 7
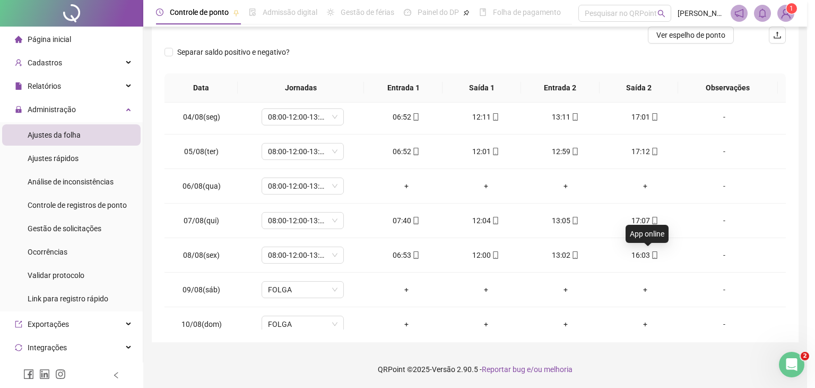
type input "**********"
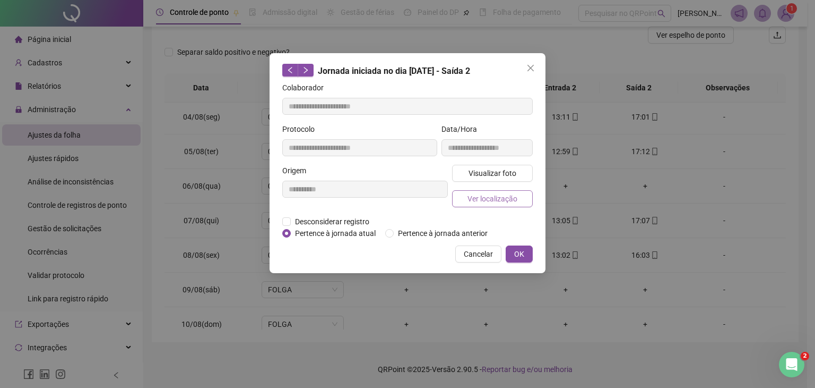
click at [498, 193] on span "Ver localização" at bounding box center [493, 199] width 50 height 12
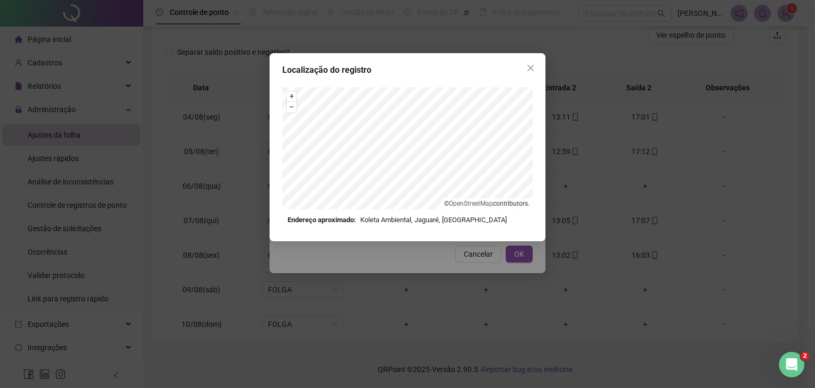
drag, startPoint x: 527, startPoint y: 60, endPoint x: 527, endPoint y: 66, distance: 6.4
click at [527, 63] on button "Close" at bounding box center [530, 67] width 17 height 17
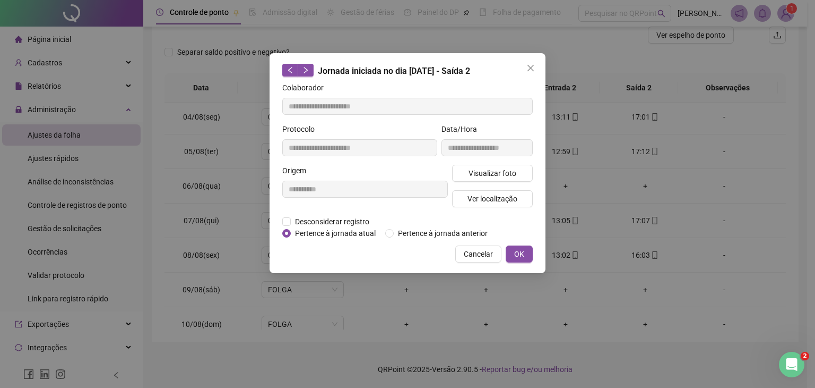
click at [527, 68] on icon "close" at bounding box center [531, 68] width 8 height 8
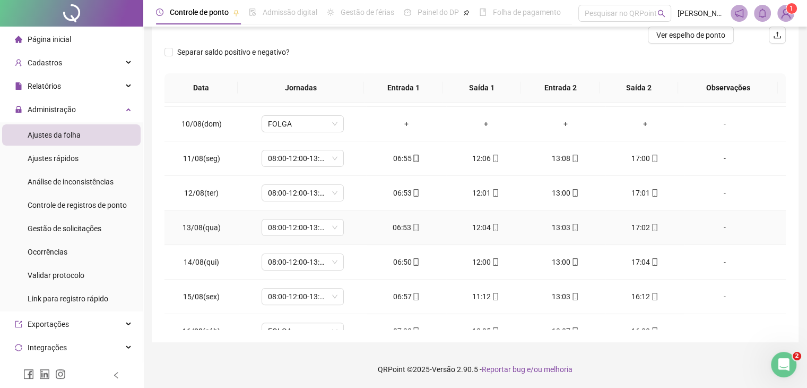
scroll to position [319, 0]
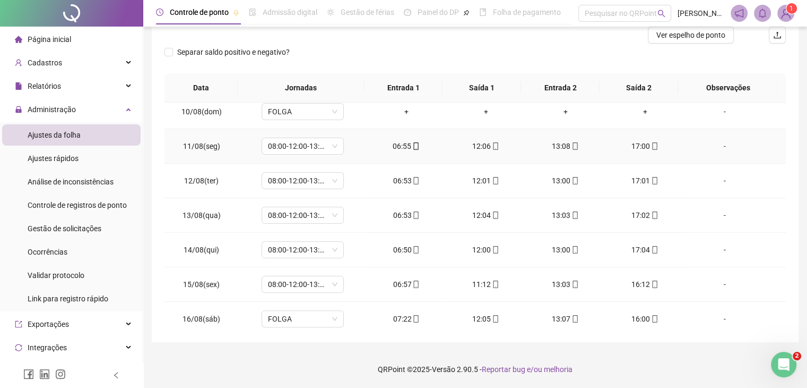
click at [573, 145] on icon "mobile" at bounding box center [575, 145] width 5 height 7
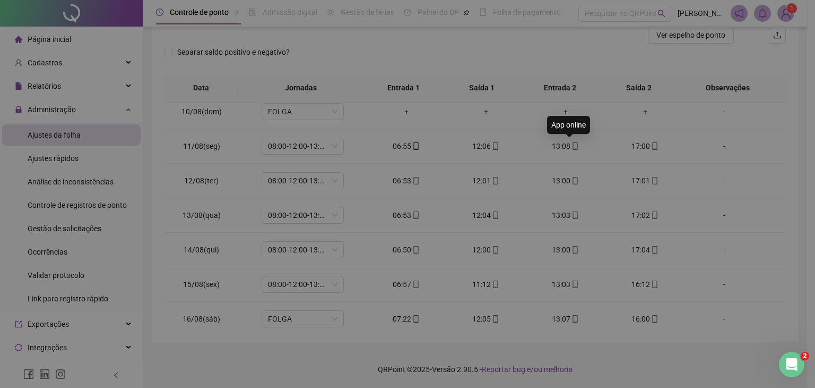
type input "**********"
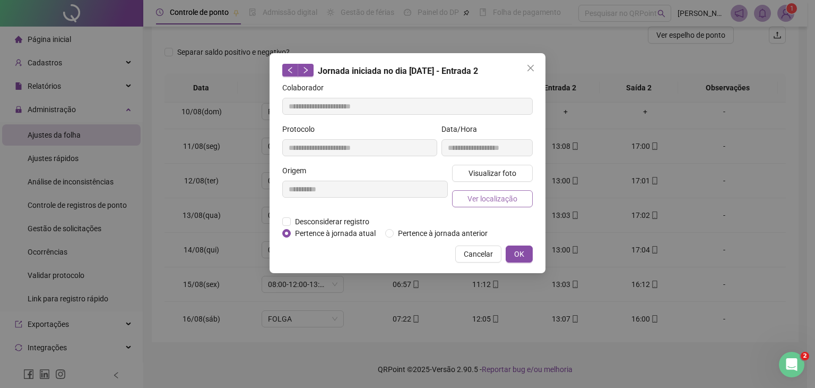
click at [531, 194] on button "Ver localização" at bounding box center [492, 198] width 81 height 17
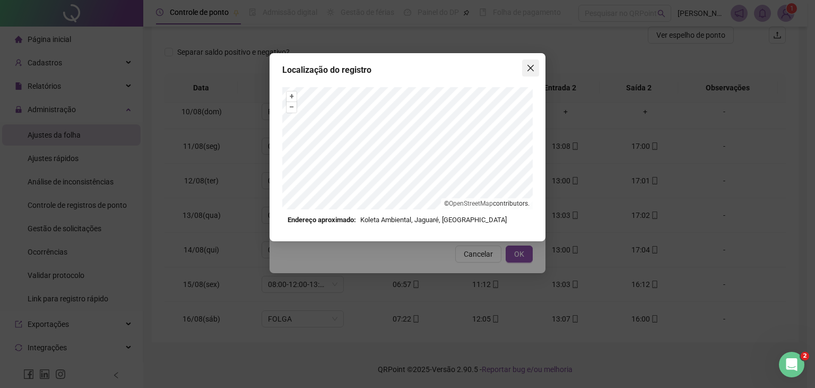
click at [531, 70] on icon "close" at bounding box center [531, 68] width 8 height 8
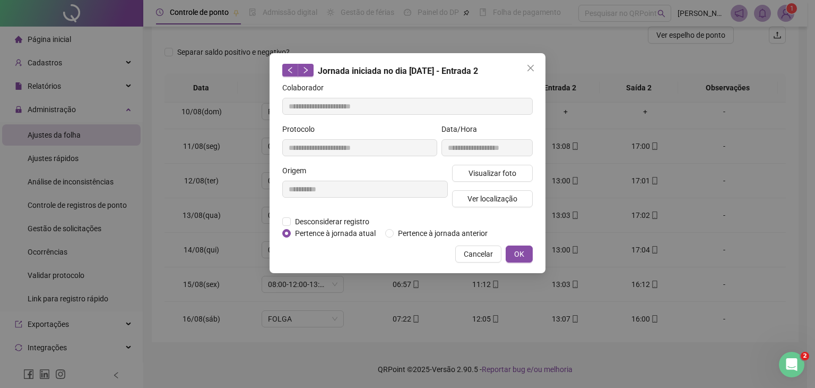
click at [531, 70] on icon "close" at bounding box center [531, 68] width 8 height 8
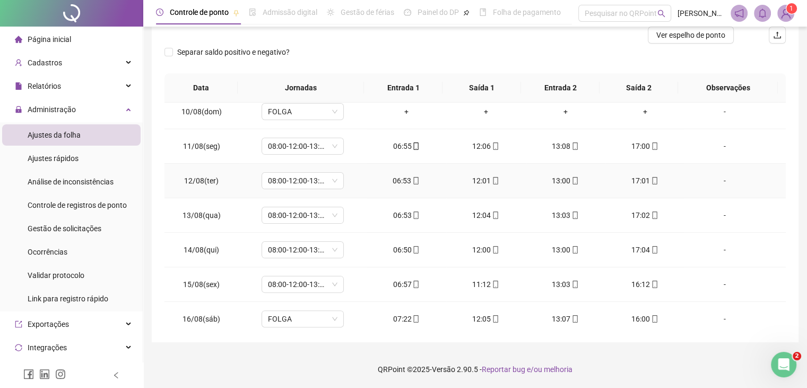
click at [572, 179] on icon "mobile" at bounding box center [575, 180] width 7 height 7
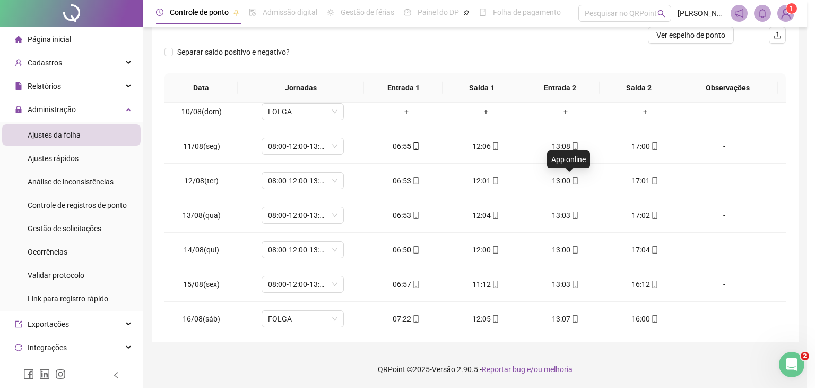
type input "**********"
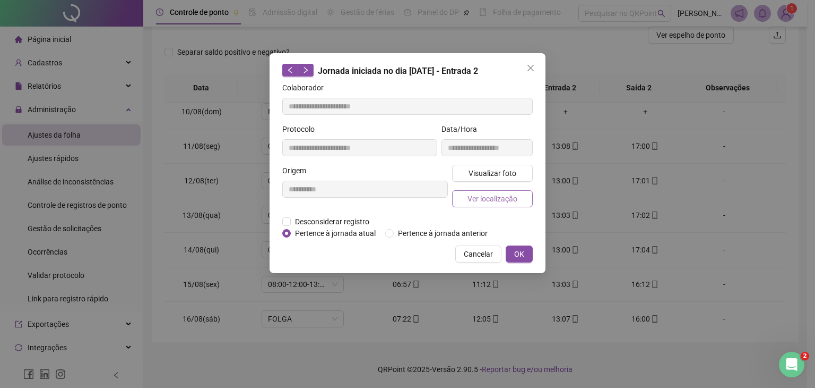
click at [529, 196] on button "Ver localização" at bounding box center [492, 198] width 81 height 17
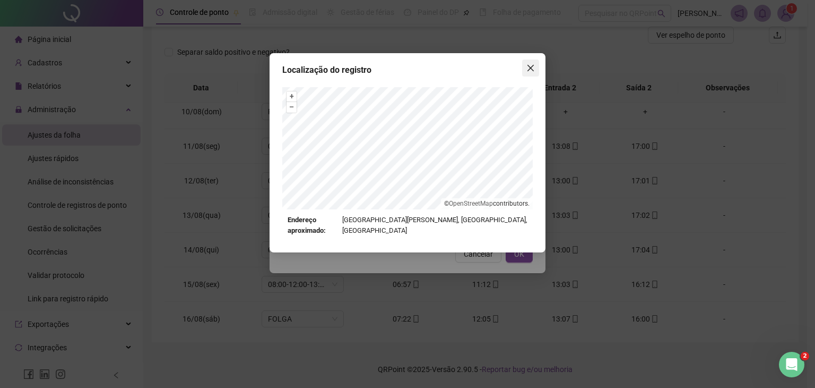
click at [531, 71] on icon "close" at bounding box center [531, 68] width 8 height 8
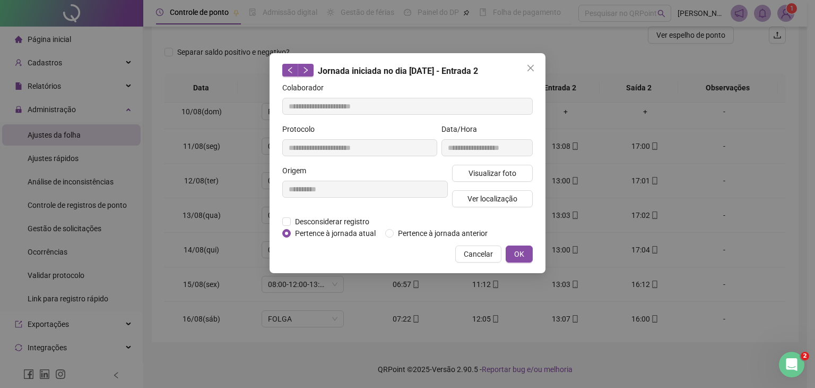
drag, startPoint x: 531, startPoint y: 71, endPoint x: 565, endPoint y: 164, distance: 98.9
click at [530, 71] on icon "close" at bounding box center [531, 68] width 8 height 8
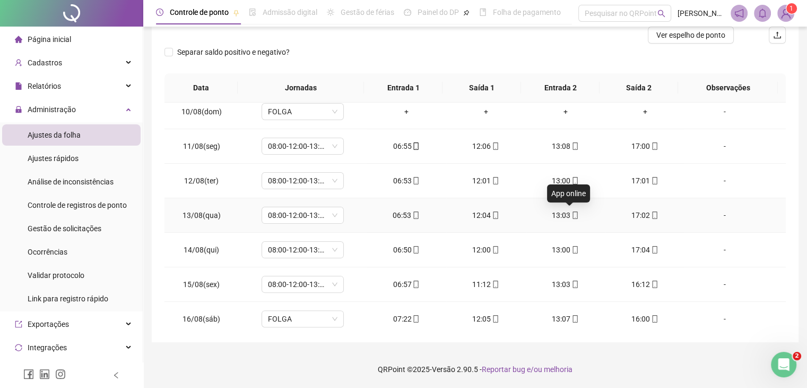
click at [572, 217] on icon "mobile" at bounding box center [575, 214] width 7 height 7
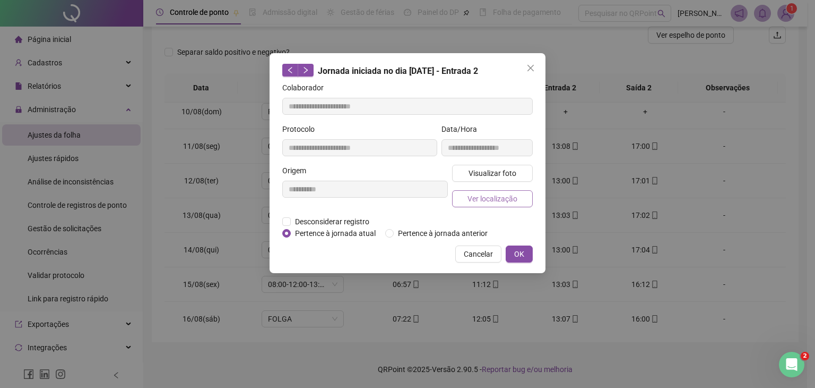
type input "**********"
click at [458, 200] on button "Ver localização" at bounding box center [492, 198] width 81 height 17
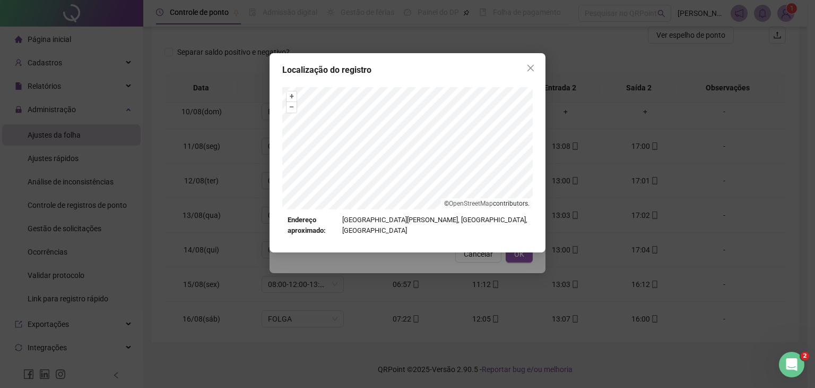
click at [525, 85] on div "Localização do registro + – ⇧ › © OpenStreetMap contributors. Endereço aproxima…" at bounding box center [408, 152] width 276 height 199
click at [531, 71] on icon "close" at bounding box center [531, 68] width 8 height 8
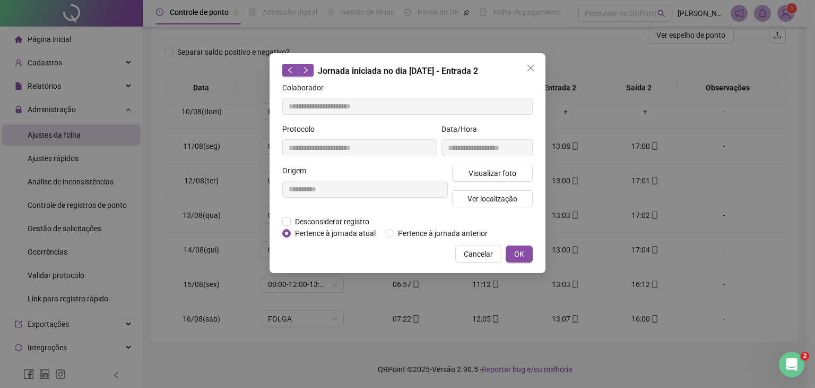
drag, startPoint x: 531, startPoint y: 71, endPoint x: 537, endPoint y: 98, distance: 28.2
click at [530, 71] on icon "close" at bounding box center [531, 68] width 8 height 8
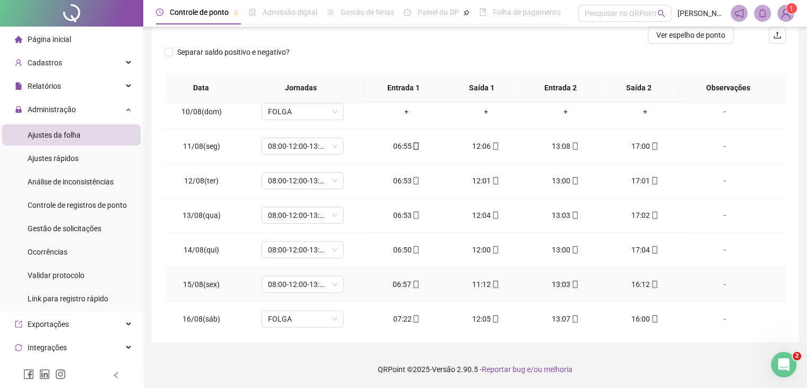
click at [573, 285] on icon "mobile" at bounding box center [575, 283] width 5 height 7
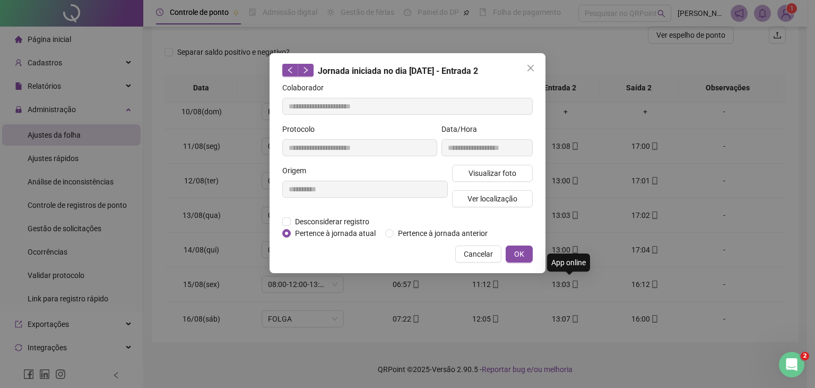
type input "**********"
click at [493, 202] on span "Ver localização" at bounding box center [493, 199] width 50 height 12
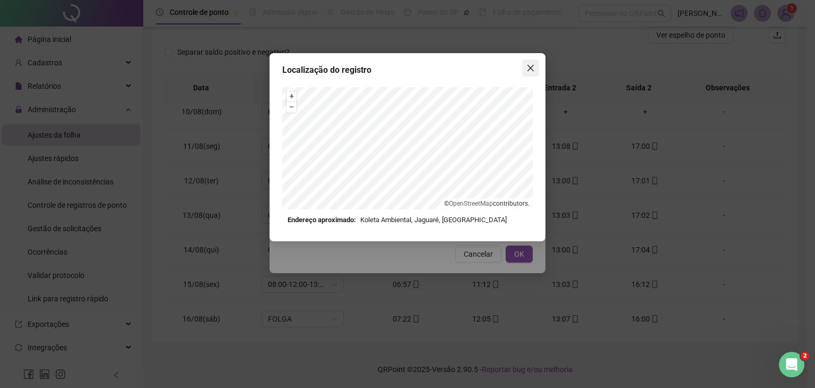
click at [531, 71] on icon "close" at bounding box center [531, 68] width 8 height 8
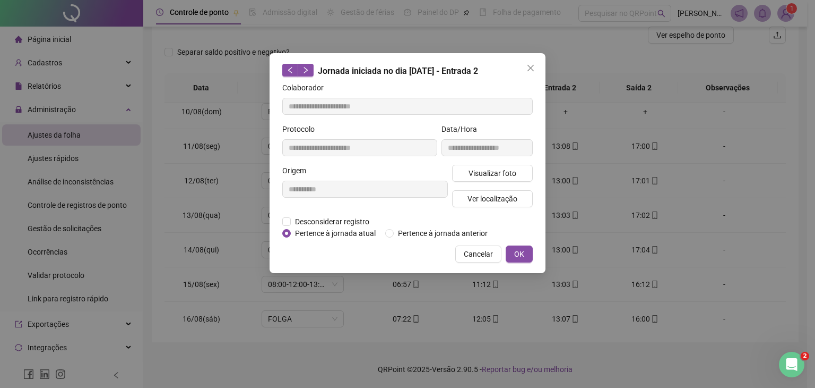
click at [531, 71] on icon "close" at bounding box center [531, 68] width 8 height 8
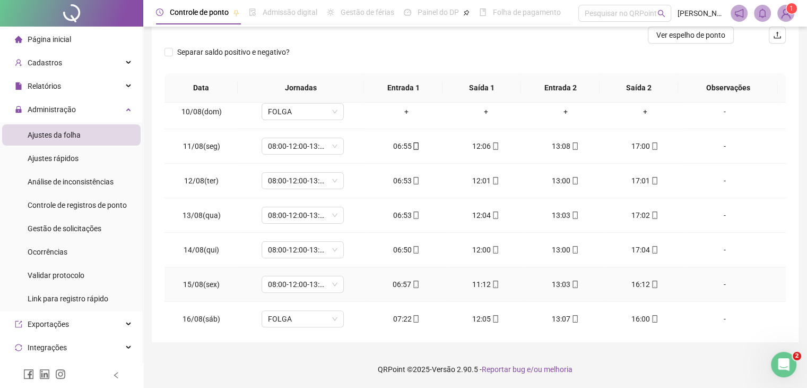
click at [572, 282] on icon "mobile" at bounding box center [575, 283] width 7 height 7
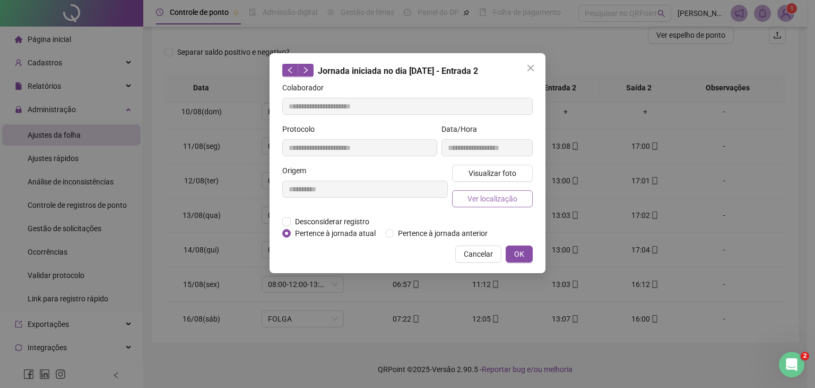
click at [499, 203] on span "Ver localização" at bounding box center [493, 199] width 50 height 12
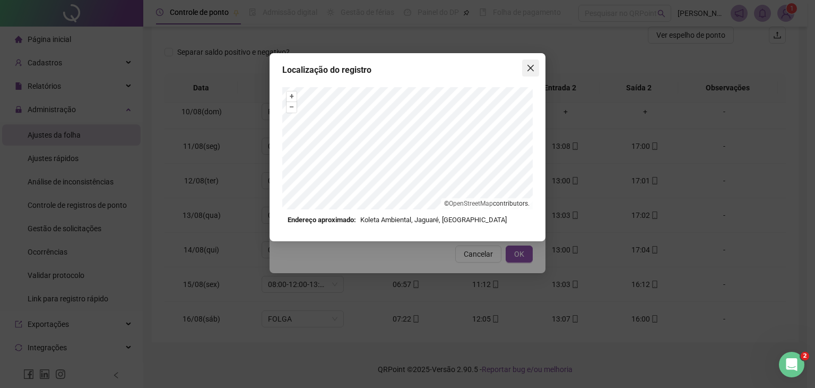
click at [529, 68] on icon "close" at bounding box center [531, 68] width 8 height 8
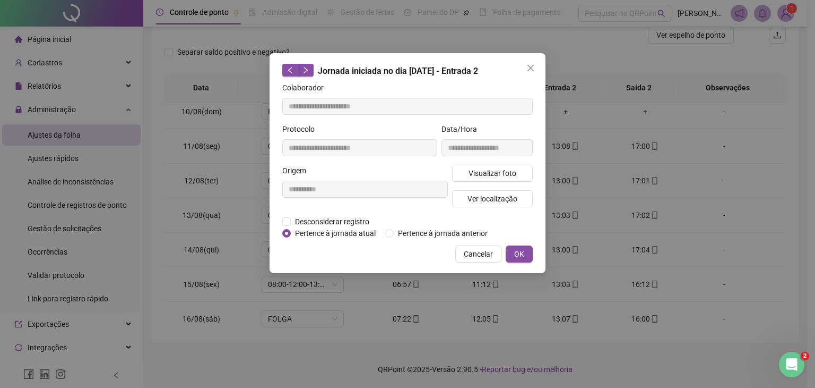
click at [529, 68] on icon "close" at bounding box center [531, 68] width 8 height 8
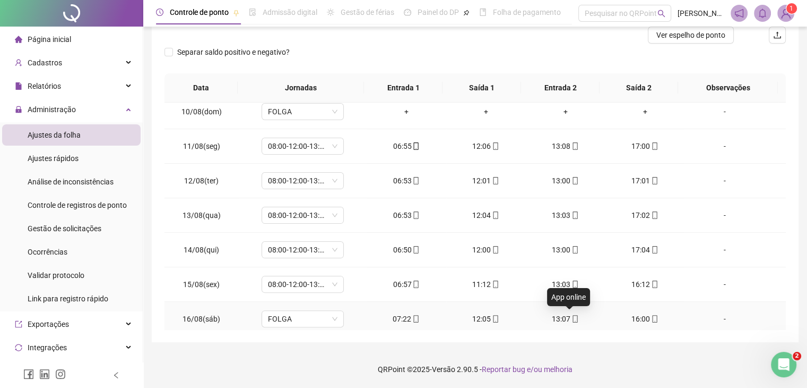
click at [571, 314] on span at bounding box center [575, 318] width 8 height 8
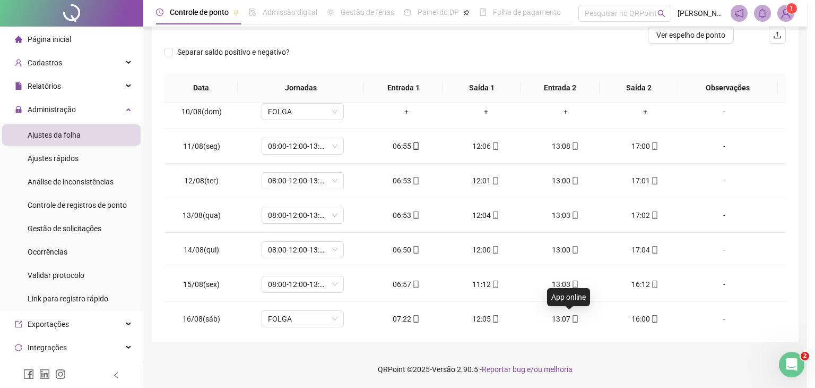
type input "**********"
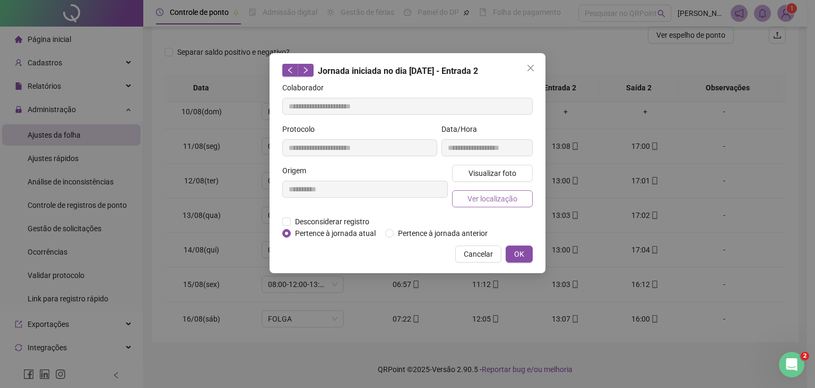
click at [495, 202] on span "Ver localização" at bounding box center [493, 199] width 50 height 12
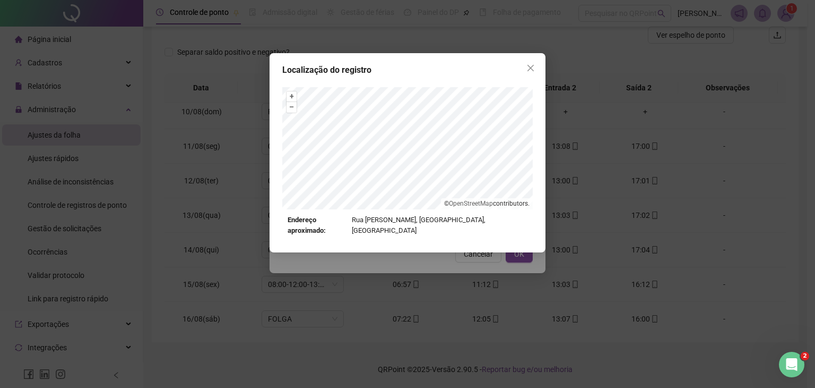
click at [527, 69] on span "Close" at bounding box center [530, 68] width 17 height 8
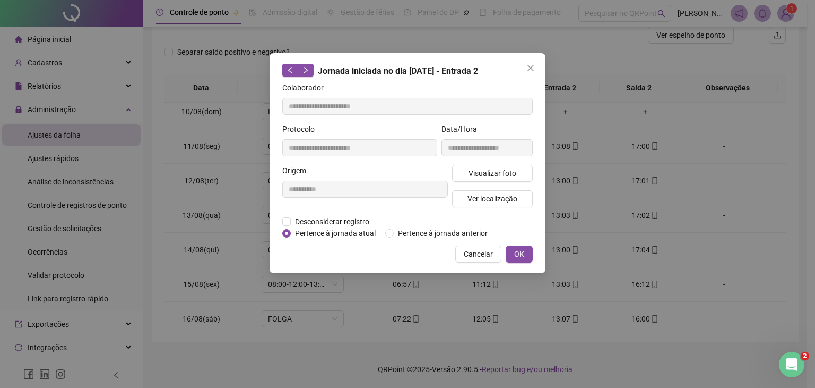
click at [527, 69] on icon "close" at bounding box center [531, 68] width 8 height 8
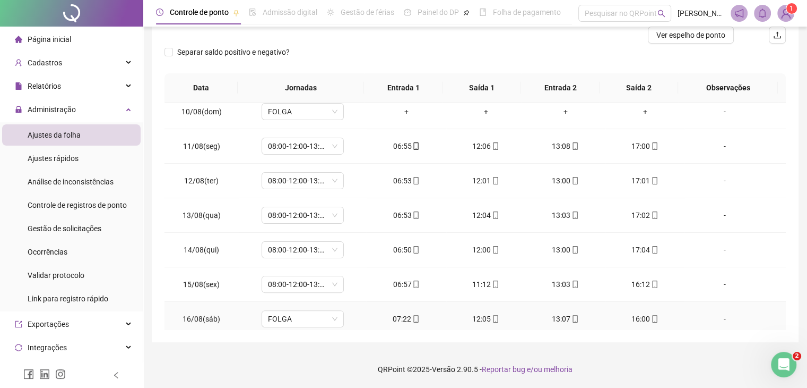
click at [652, 316] on icon "mobile" at bounding box center [654, 318] width 5 height 7
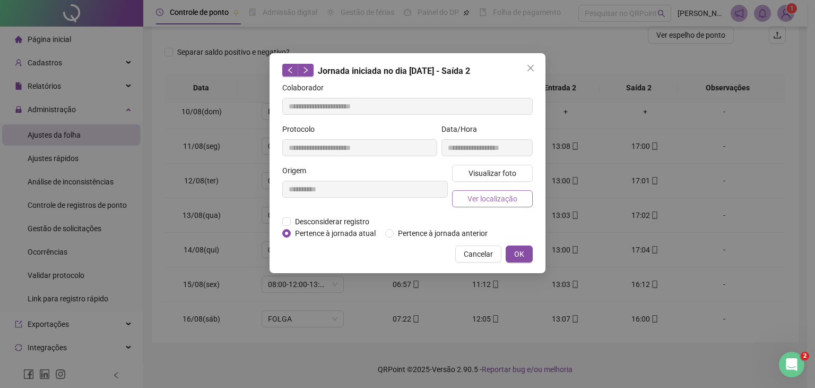
click at [497, 198] on span "Ver localização" at bounding box center [493, 199] width 50 height 12
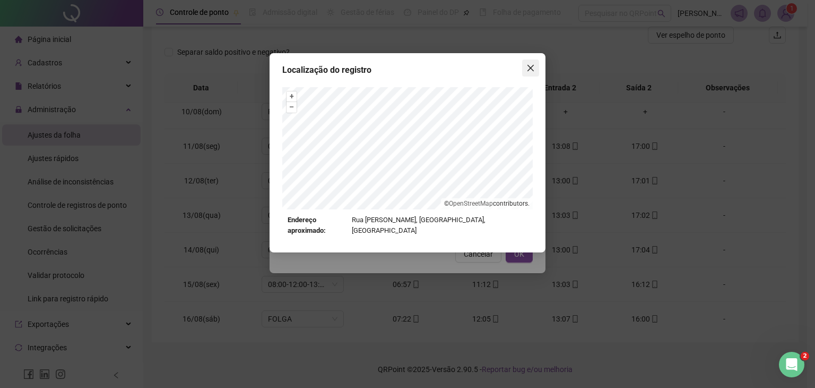
click at [536, 64] on span "Close" at bounding box center [530, 68] width 17 height 8
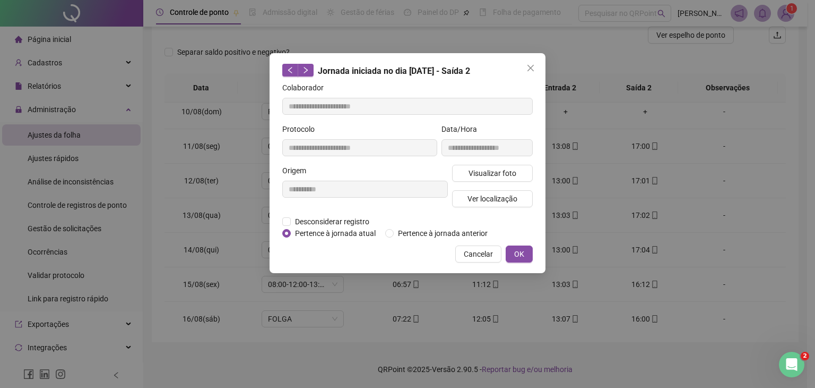
click at [535, 65] on span "Close" at bounding box center [530, 68] width 17 height 8
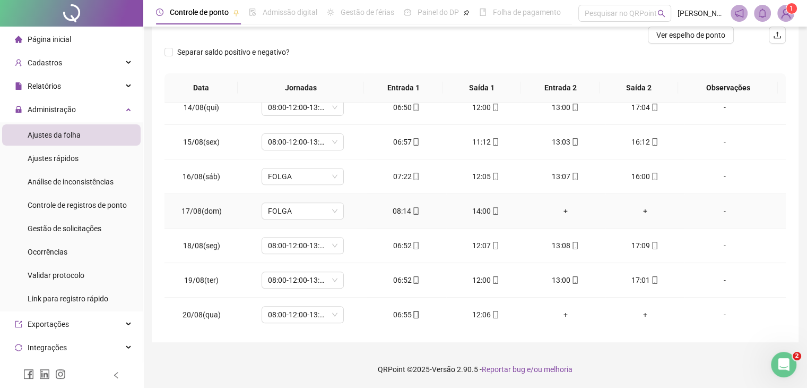
scroll to position [461, 0]
click at [651, 242] on icon "mobile" at bounding box center [654, 245] width 7 height 7
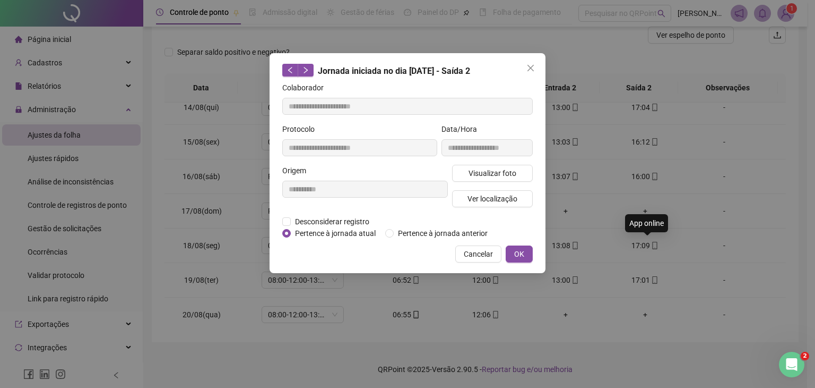
type input "**********"
click at [500, 198] on span "Ver localização" at bounding box center [493, 199] width 50 height 12
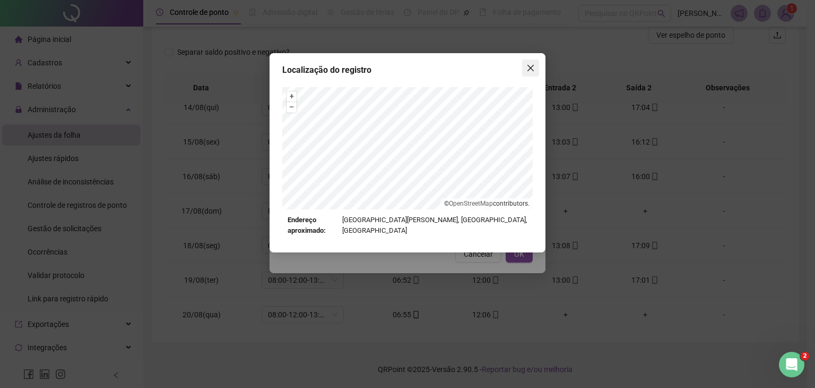
click at [529, 66] on icon "close" at bounding box center [531, 68] width 6 height 6
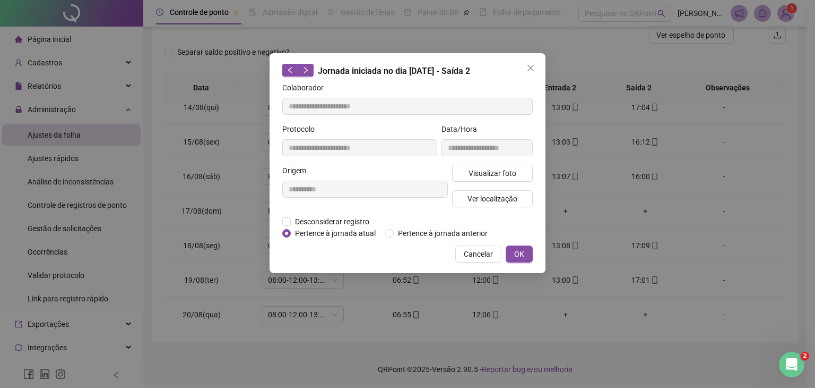
click at [529, 66] on icon "close" at bounding box center [531, 68] width 6 height 6
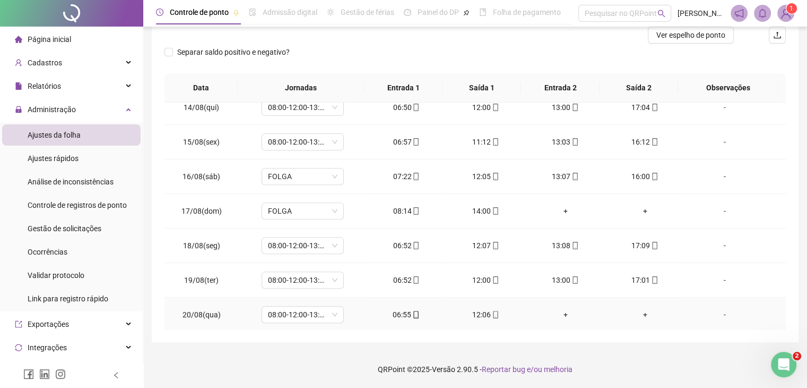
click at [496, 308] on div "12:06" at bounding box center [486, 314] width 63 height 12
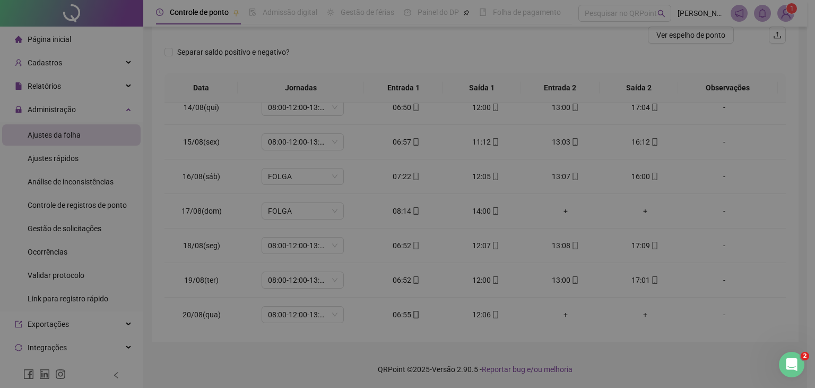
type input "**********"
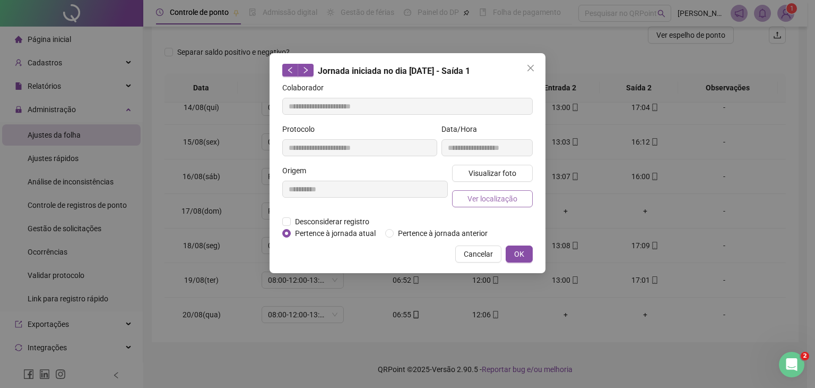
click at [508, 204] on button "Ver localização" at bounding box center [492, 198] width 81 height 17
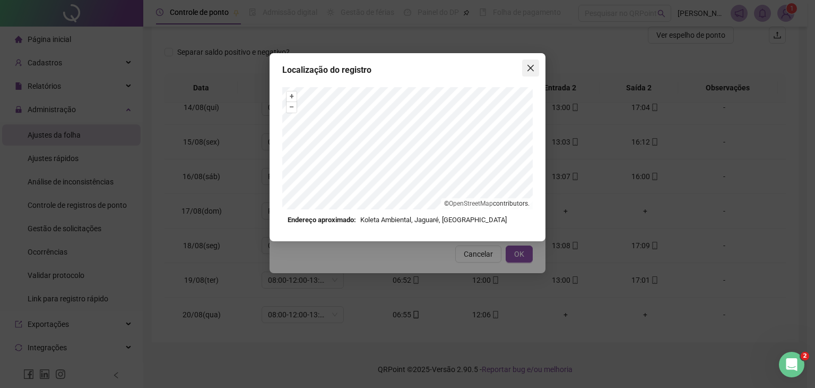
click at [535, 70] on span "Close" at bounding box center [530, 68] width 17 height 8
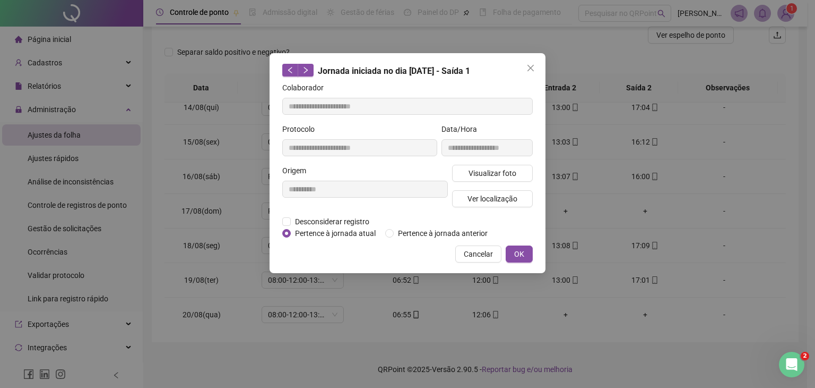
click at [535, 68] on icon "close" at bounding box center [531, 68] width 8 height 8
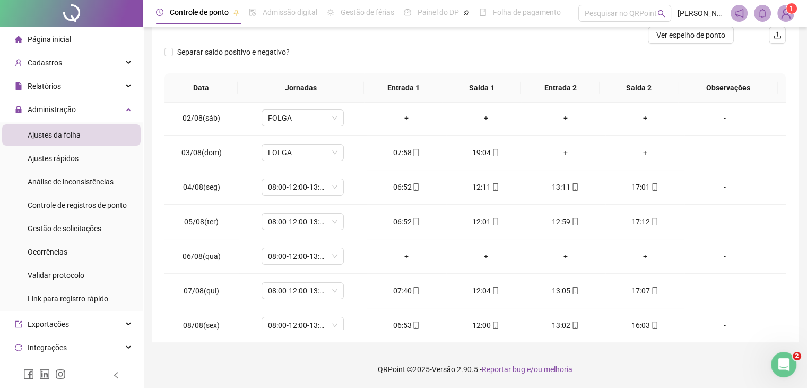
scroll to position [0, 0]
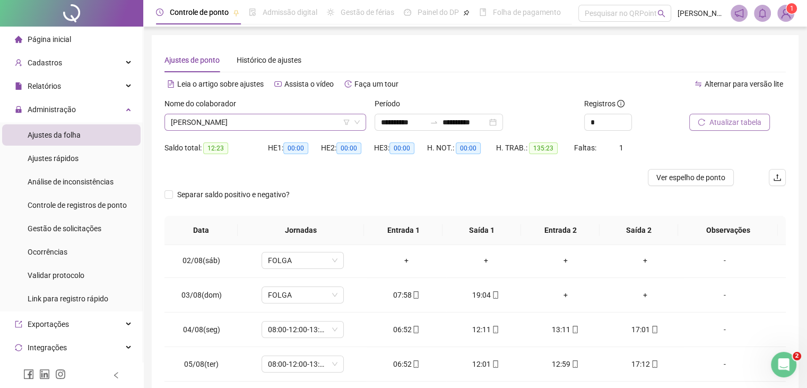
click at [272, 118] on span "[PERSON_NAME]" at bounding box center [265, 122] width 189 height 16
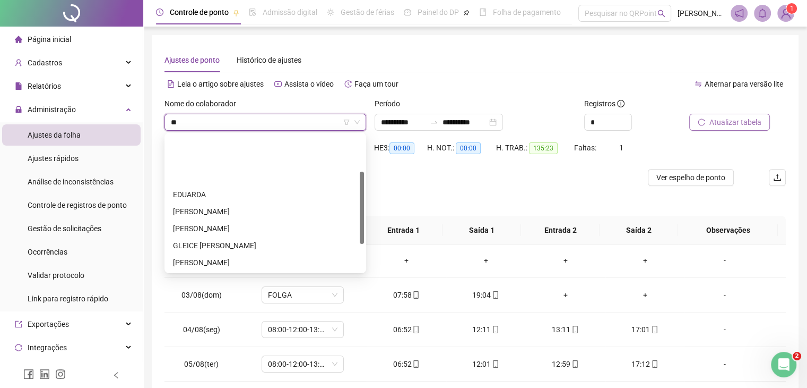
type input "***"
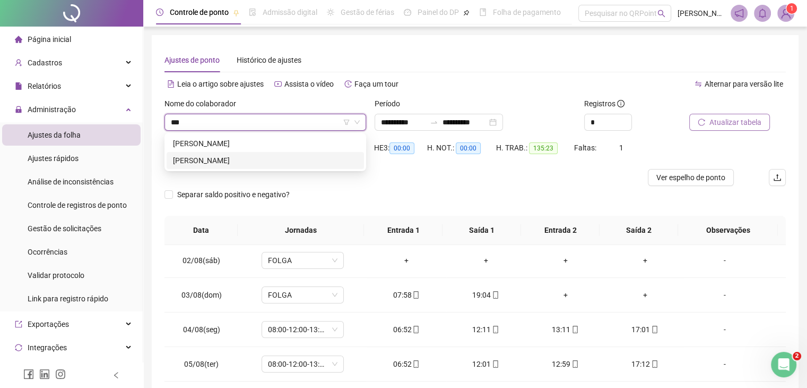
click at [270, 161] on div "[PERSON_NAME]" at bounding box center [265, 160] width 185 height 12
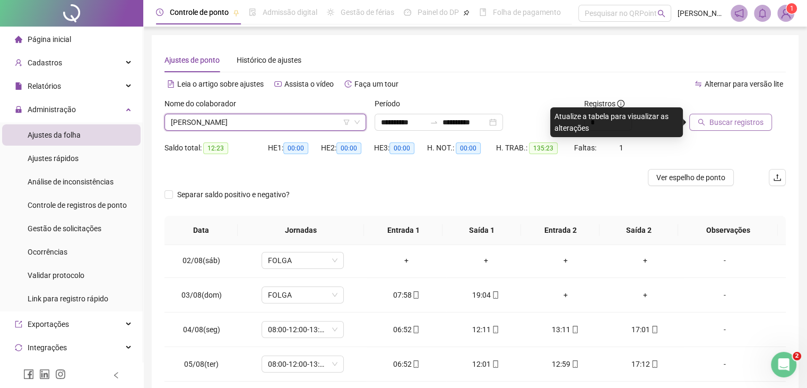
click at [714, 122] on span "Buscar registros" at bounding box center [737, 122] width 54 height 12
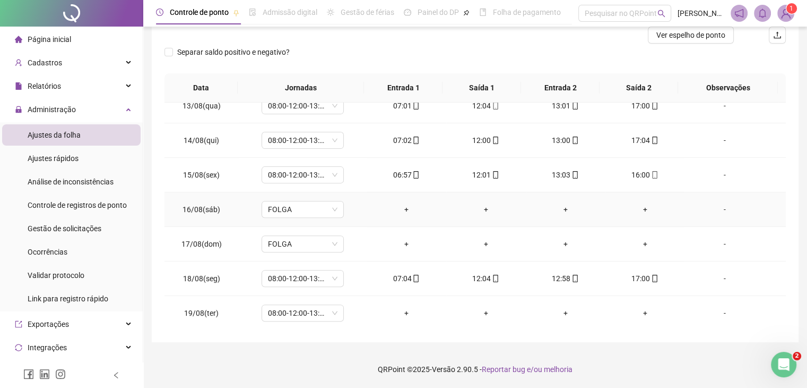
scroll to position [461, 0]
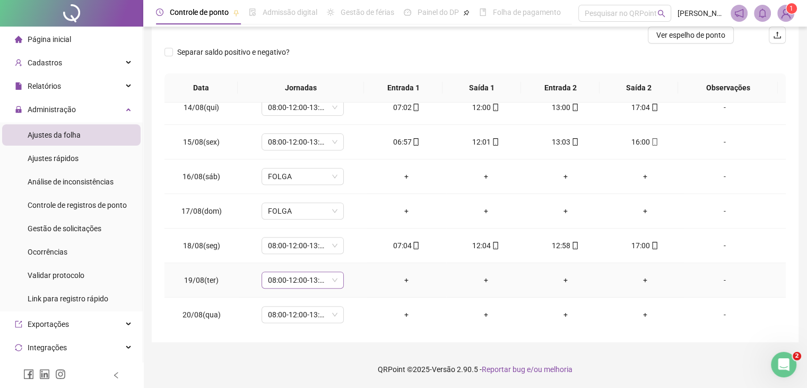
click at [320, 278] on span "08:00-12:00-13:00-18:00" at bounding box center [303, 280] width 70 height 16
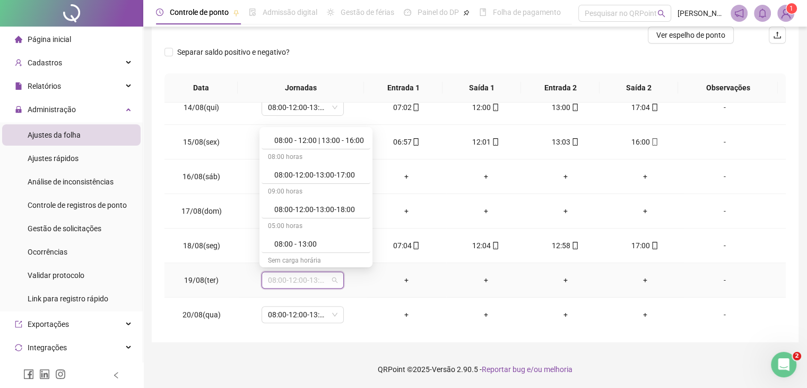
scroll to position [174, 0]
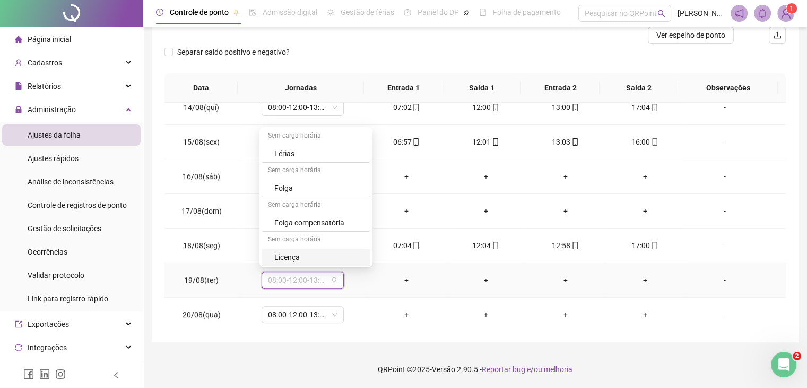
click at [337, 255] on div "Licença" at bounding box center [319, 257] width 90 height 12
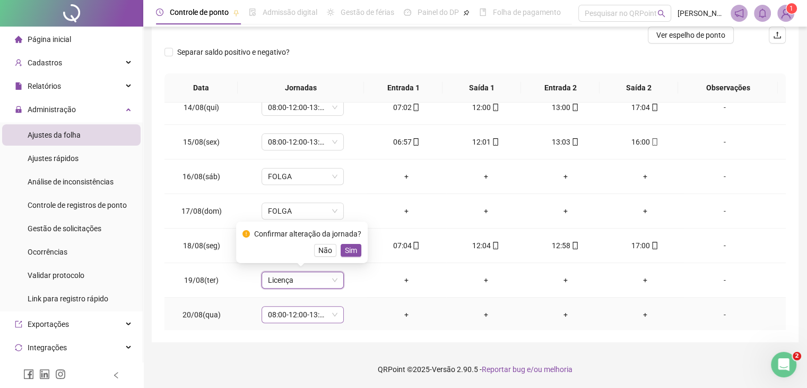
click at [332, 314] on span "08:00-12:00-13:00-18:00" at bounding box center [303, 314] width 70 height 16
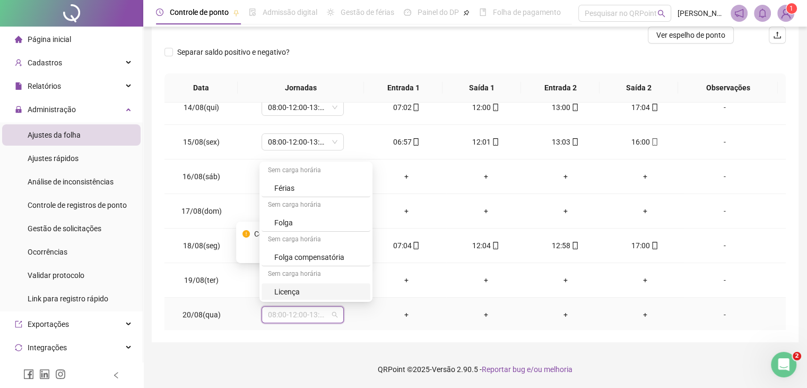
click at [330, 291] on div "Licença" at bounding box center [319, 292] width 90 height 12
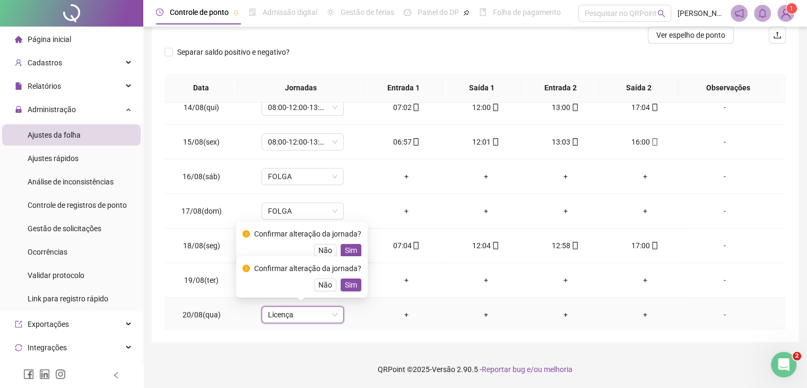
click at [355, 289] on span "Sim" at bounding box center [351, 285] width 12 height 12
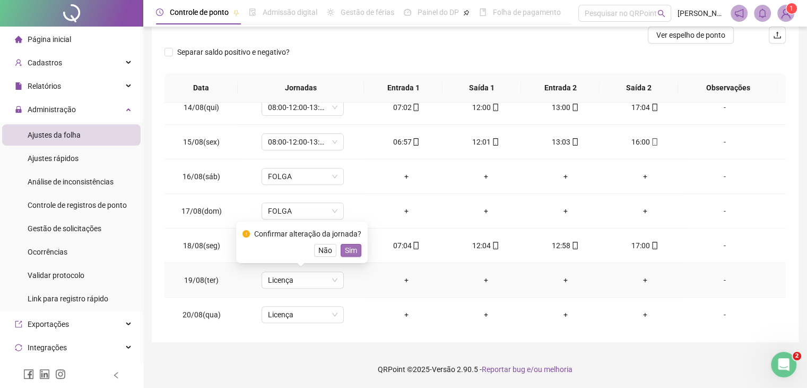
click at [351, 253] on span "Sim" at bounding box center [351, 250] width 12 height 12
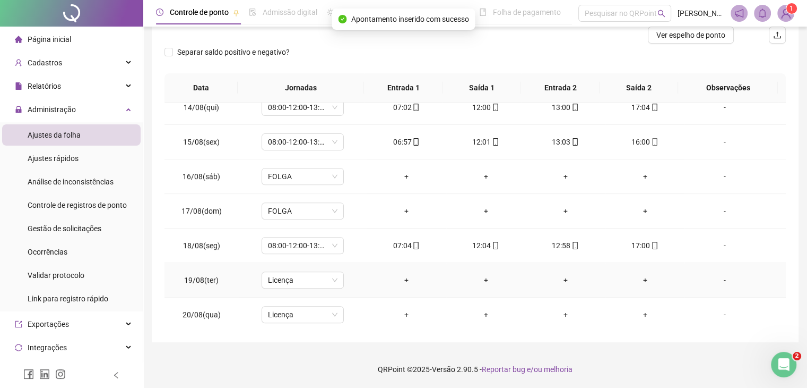
click at [740, 276] on div "-" at bounding box center [724, 280] width 63 height 12
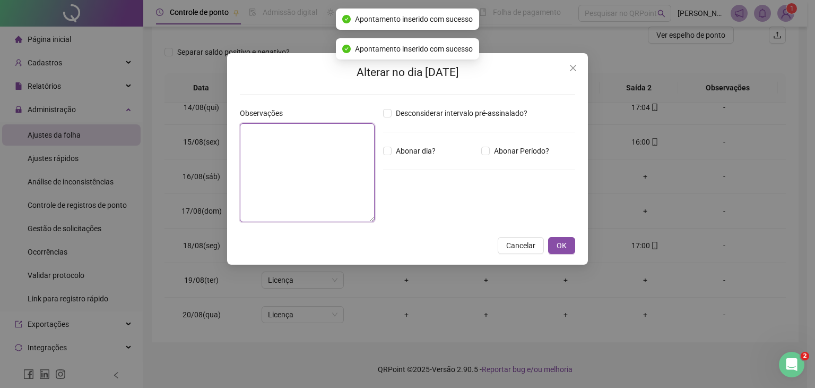
click at [282, 168] on textarea at bounding box center [307, 172] width 135 height 99
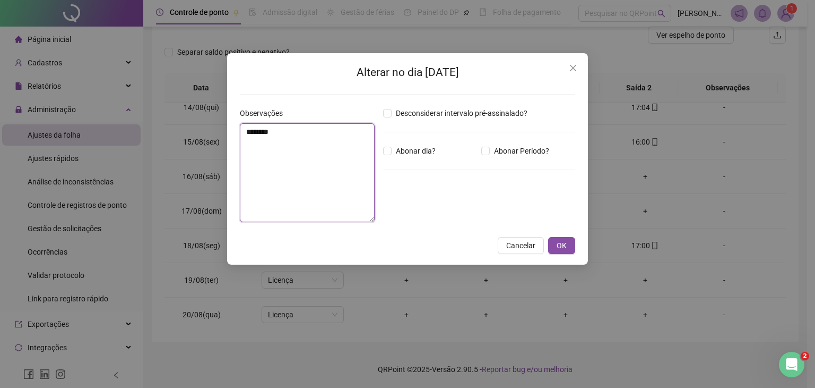
click at [324, 162] on textarea "********" at bounding box center [307, 172] width 135 height 99
type textarea "********"
drag, startPoint x: 560, startPoint y: 248, endPoint x: 627, endPoint y: 264, distance: 68.8
click at [561, 248] on span "OK" at bounding box center [562, 245] width 10 height 12
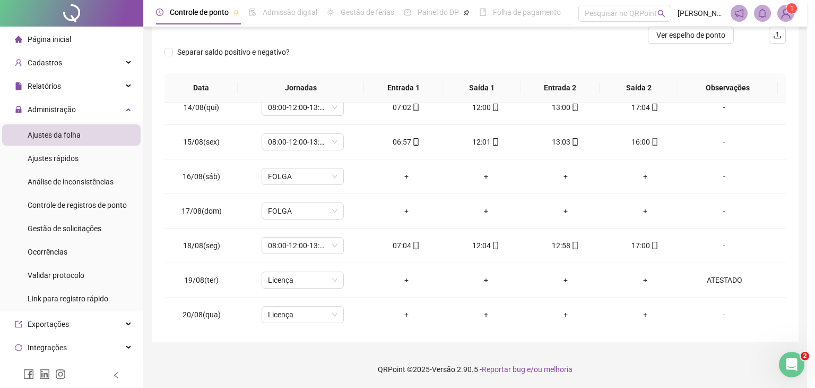
click at [730, 313] on div "-" at bounding box center [724, 314] width 63 height 12
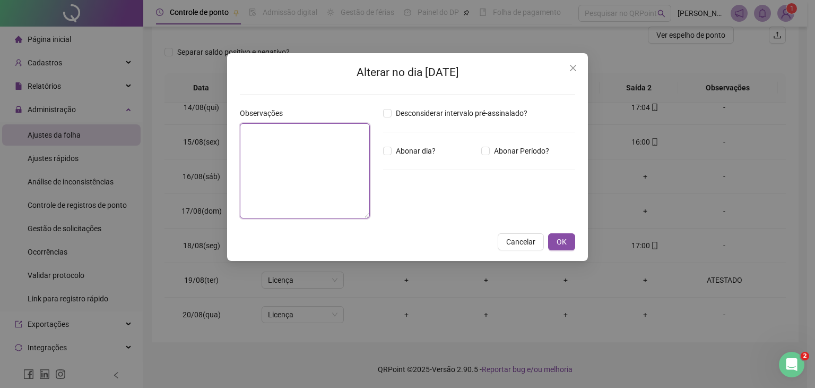
click at [333, 167] on textarea at bounding box center [305, 170] width 130 height 95
paste textarea "********"
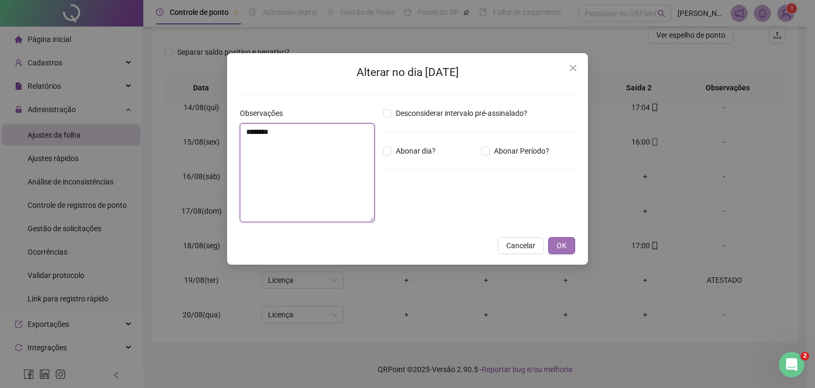
type textarea "********"
click at [565, 251] on button "OK" at bounding box center [561, 245] width 27 height 17
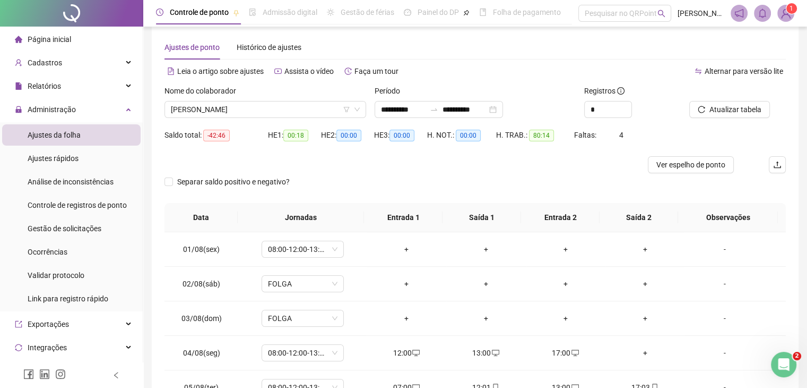
scroll to position [0, 0]
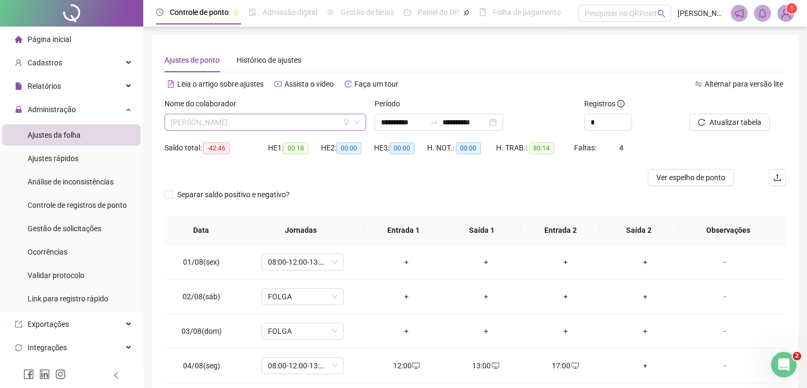
click at [263, 116] on span "[PERSON_NAME]" at bounding box center [265, 122] width 189 height 16
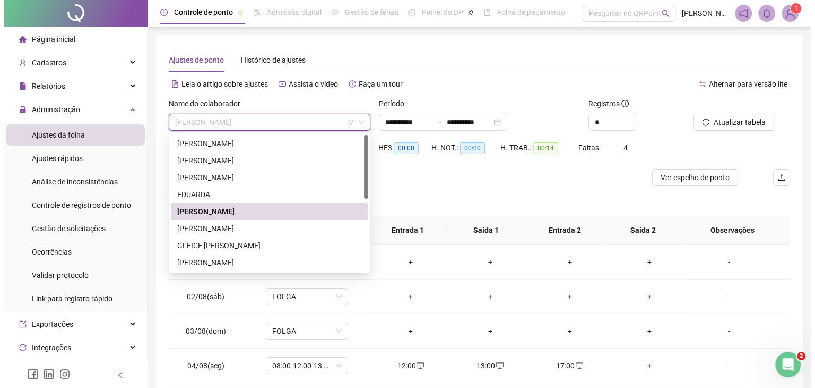
scroll to position [53, 0]
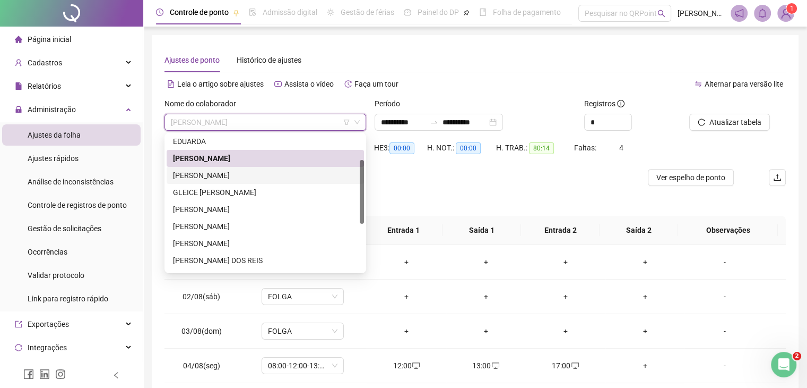
drag, startPoint x: 260, startPoint y: 178, endPoint x: 539, endPoint y: 172, distance: 278.8
click at [261, 178] on div "[PERSON_NAME]" at bounding box center [265, 175] width 185 height 12
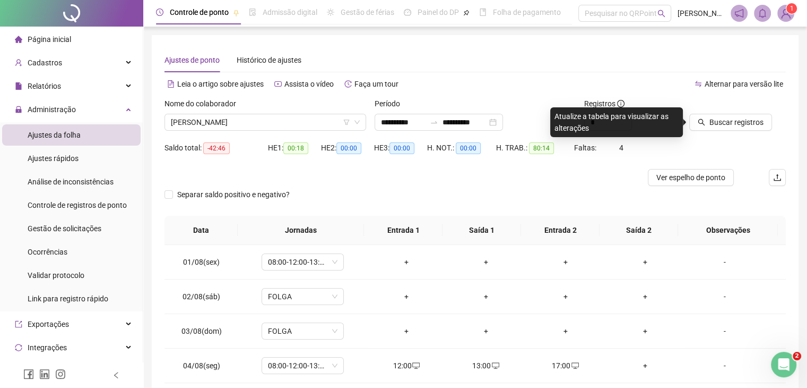
click at [724, 132] on div "Buscar registros" at bounding box center [737, 118] width 105 height 41
click at [728, 124] on span "Buscar registros" at bounding box center [737, 122] width 54 height 12
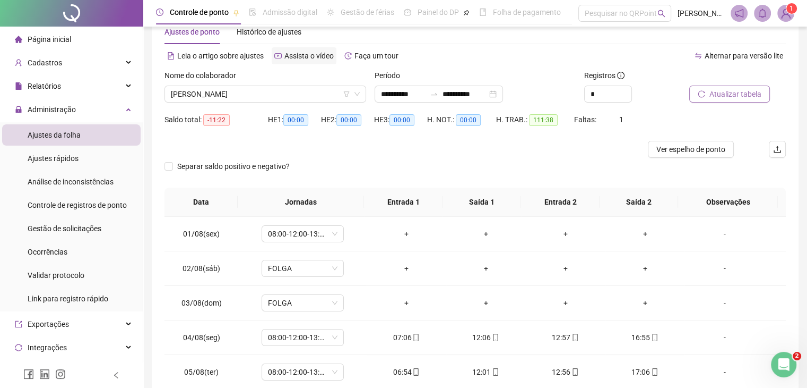
scroll to position [0, 0]
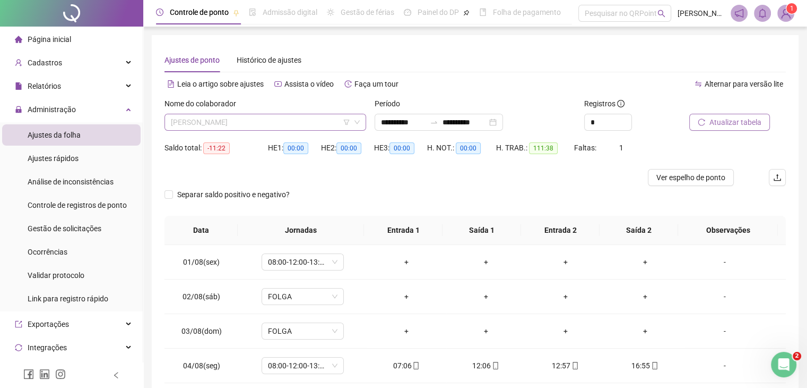
click at [294, 114] on span "[PERSON_NAME]" at bounding box center [265, 122] width 189 height 16
